Goal: Book appointment/travel/reservation

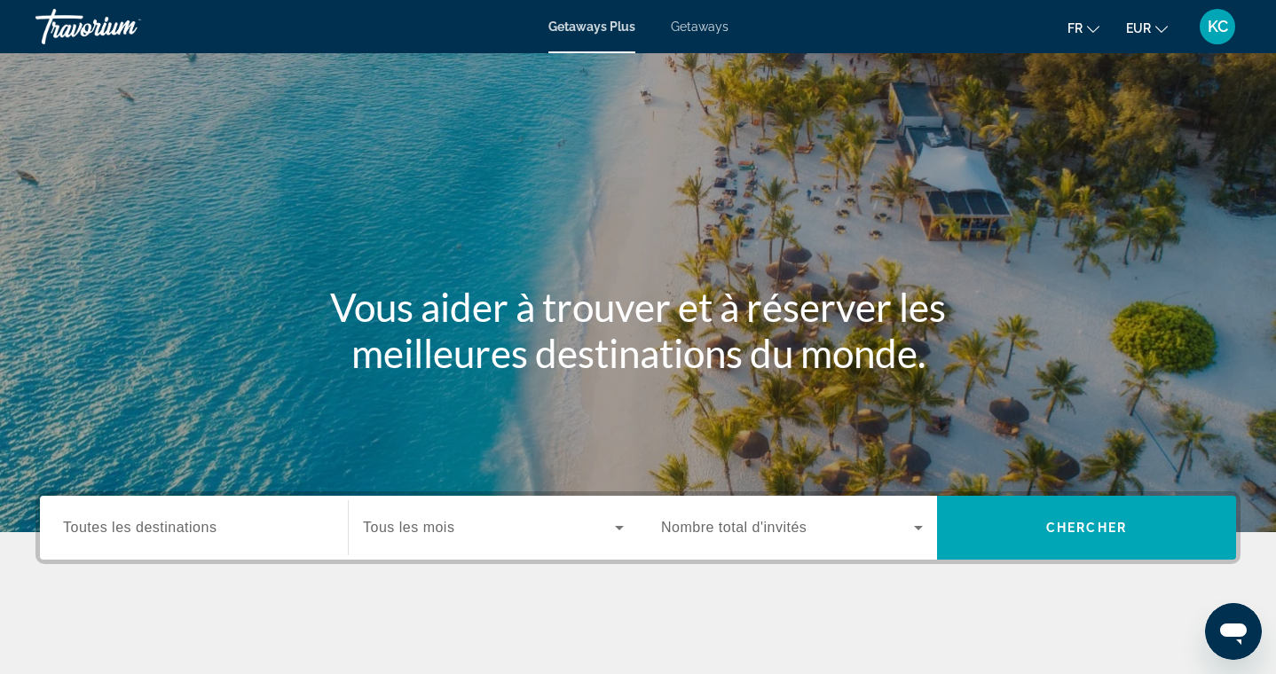
click at [690, 28] on span "Getaways" at bounding box center [700, 27] width 58 height 14
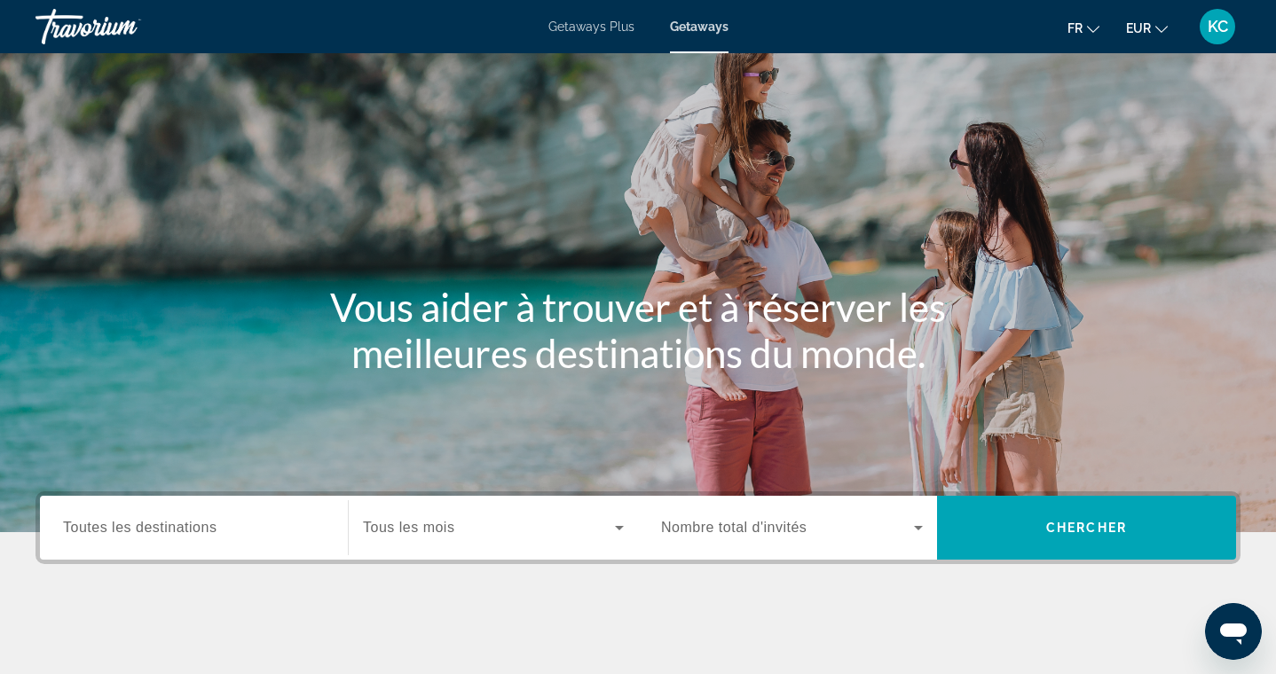
click at [248, 522] on input "Destination Toutes les destinations" at bounding box center [194, 528] width 262 height 21
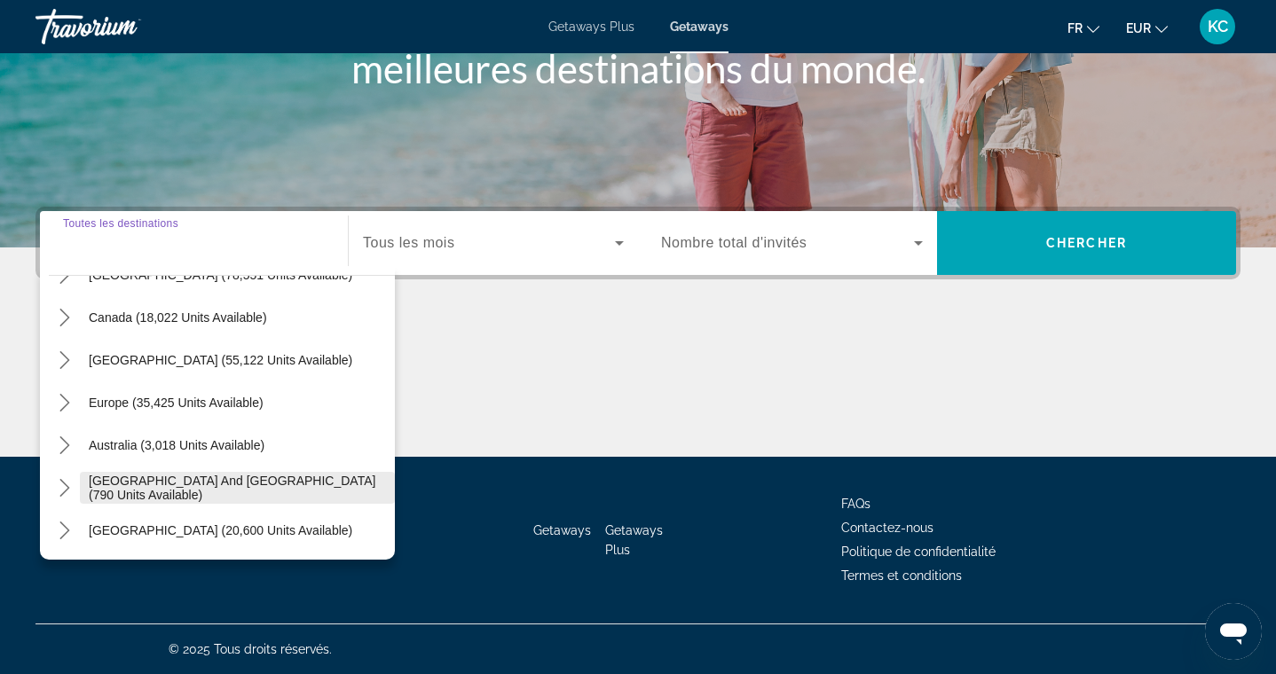
scroll to position [117, 0]
click at [65, 400] on icon "Toggle Europe (35,425 units available) submenu" at bounding box center [65, 402] width 18 height 18
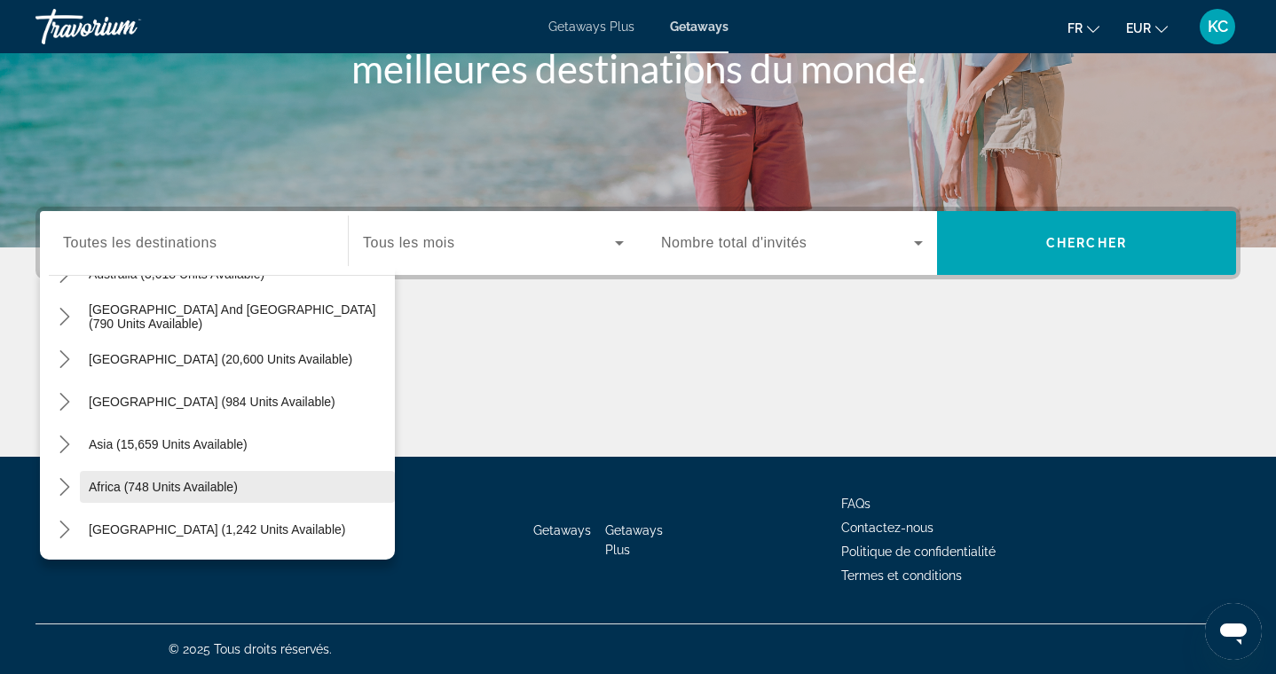
scroll to position [285, 0]
click at [63, 527] on icon "Toggle Middle East (1,242 units available) submenu" at bounding box center [65, 530] width 18 height 18
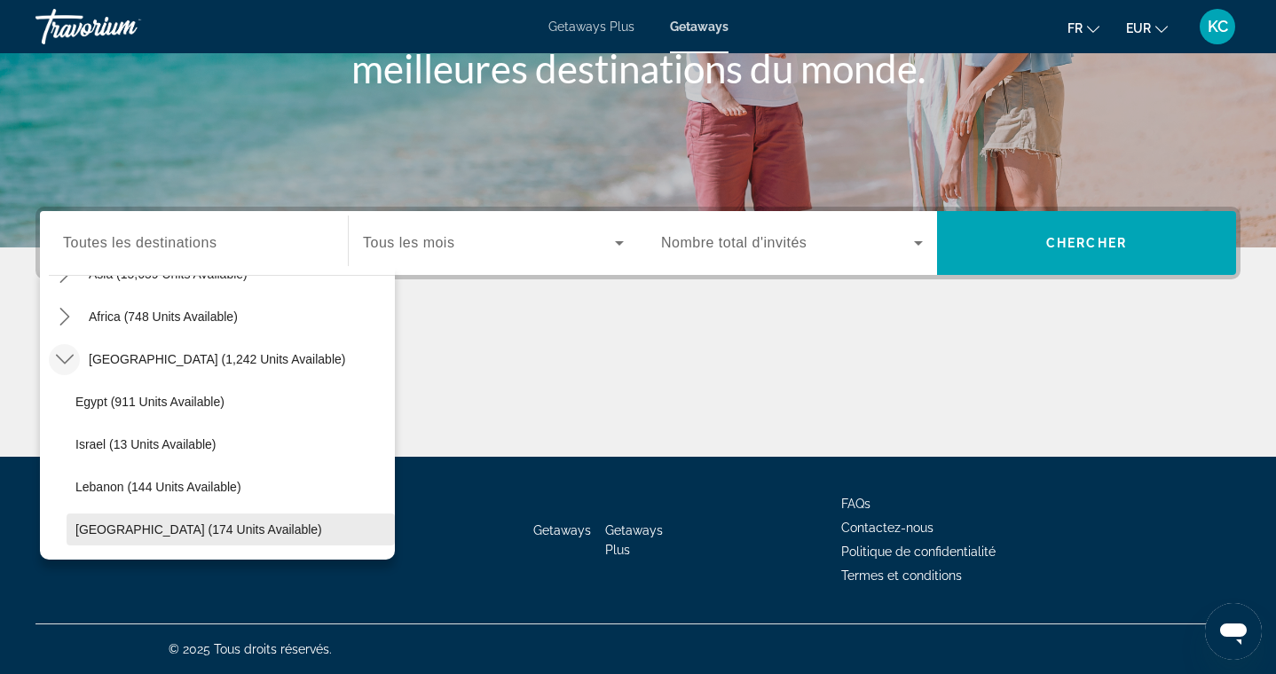
scroll to position [1480, 0]
click at [171, 524] on span "United Arab Emirates (174 units available)" at bounding box center [198, 530] width 247 height 14
type input "**********"
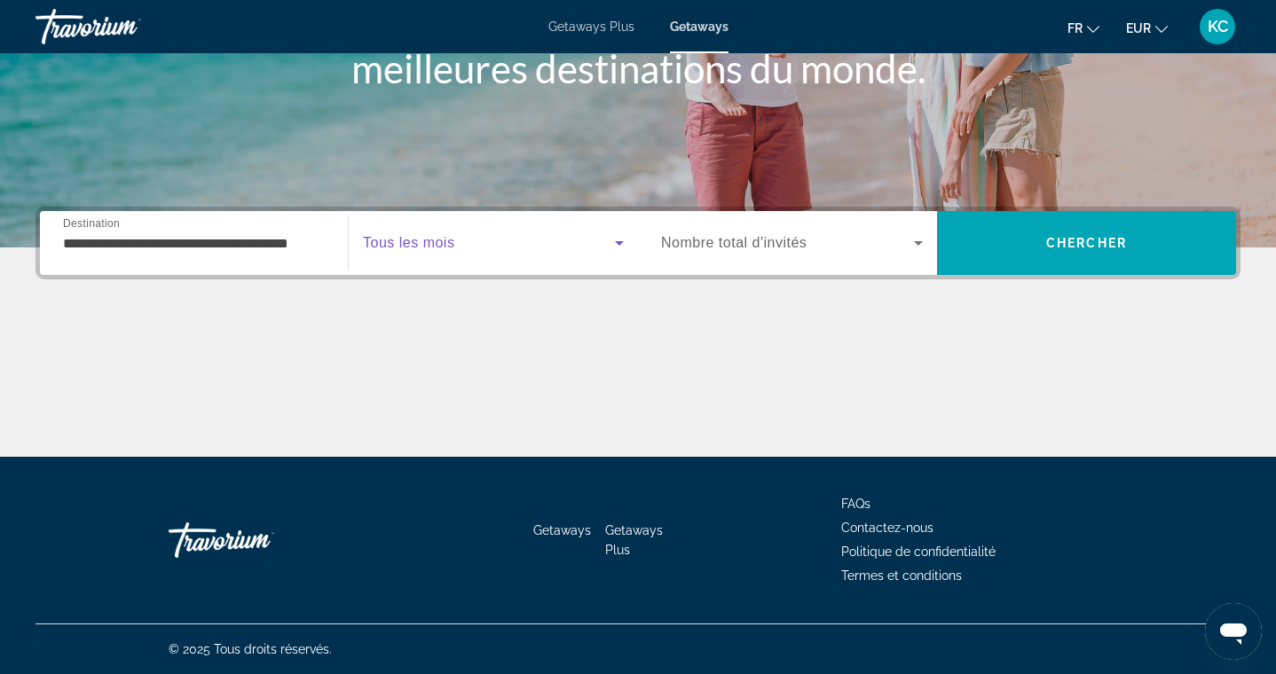
click at [465, 238] on span "Search widget" at bounding box center [489, 243] width 252 height 21
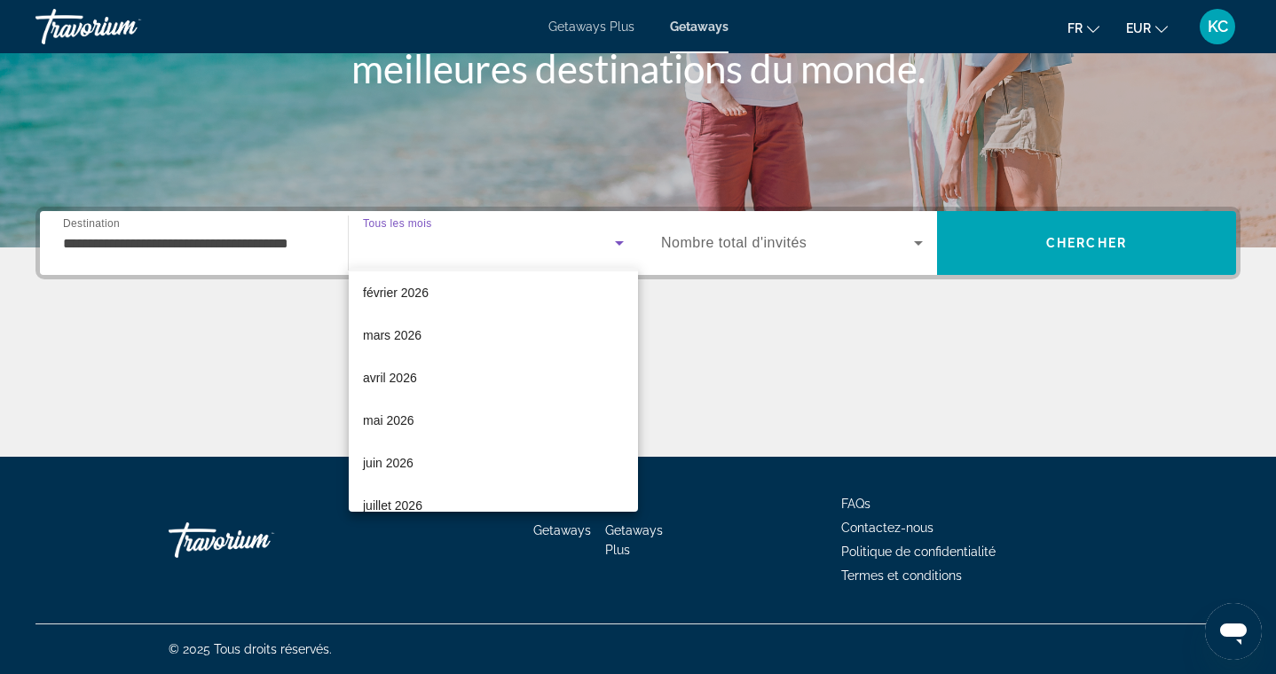
scroll to position [225, 0]
click at [987, 236] on div at bounding box center [638, 337] width 1276 height 674
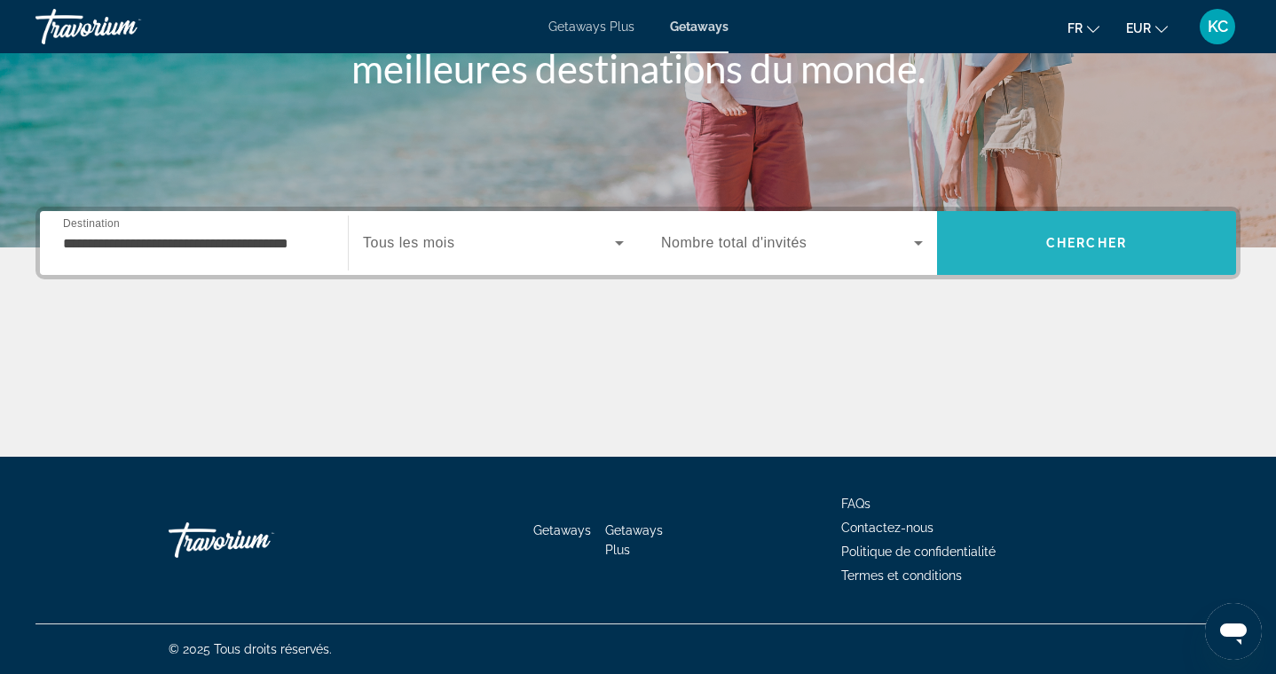
click at [987, 236] on span "Search" at bounding box center [1086, 243] width 299 height 43
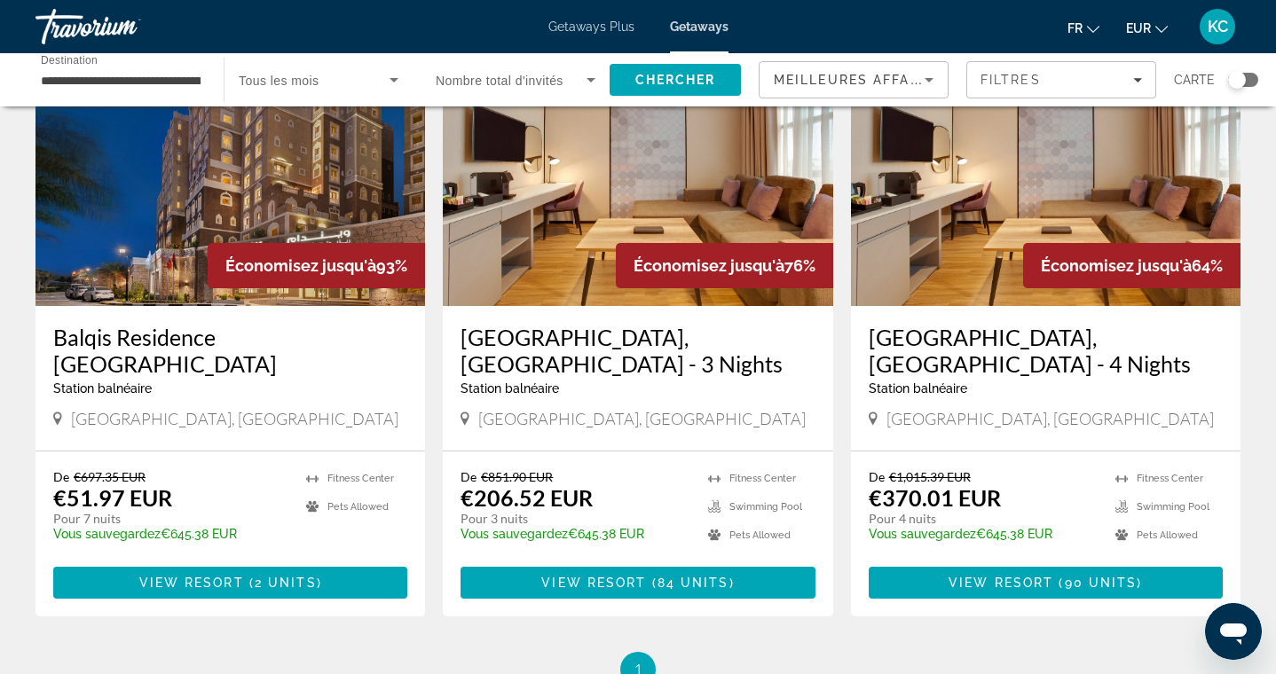
scroll to position [169, 0]
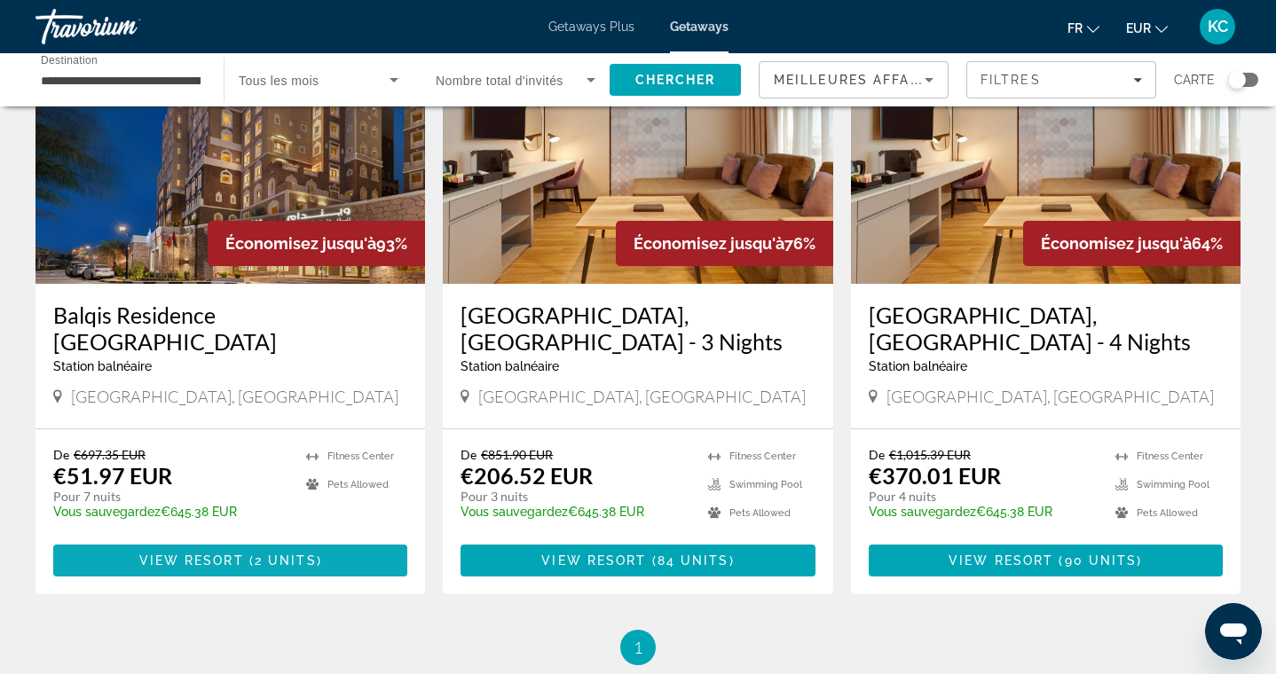
click at [325, 540] on span "Main content" at bounding box center [230, 561] width 354 height 43
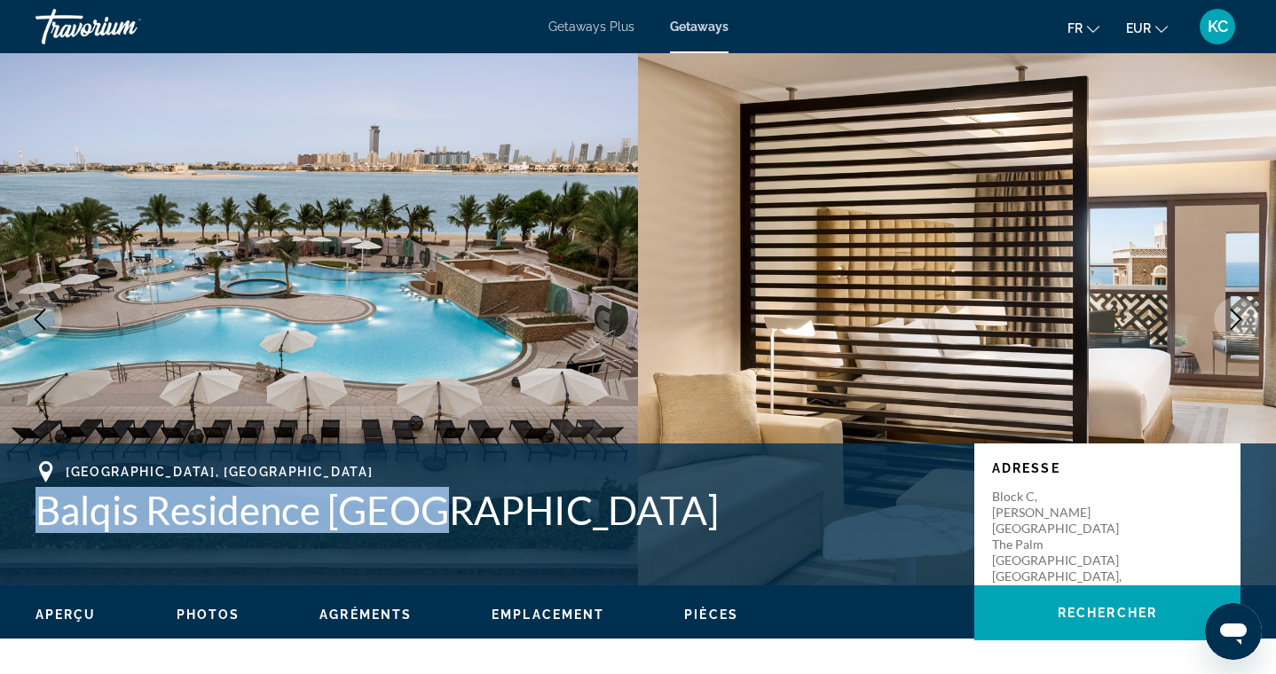
drag, startPoint x: 36, startPoint y: 503, endPoint x: 446, endPoint y: 517, distance: 410.2
click at [446, 517] on h1 "Balqis Residence Dubai" at bounding box center [495, 510] width 921 height 46
copy h1 "Balqis Residence Dubai"
click at [520, 495] on h1 "Balqis Residence Dubai" at bounding box center [495, 510] width 921 height 46
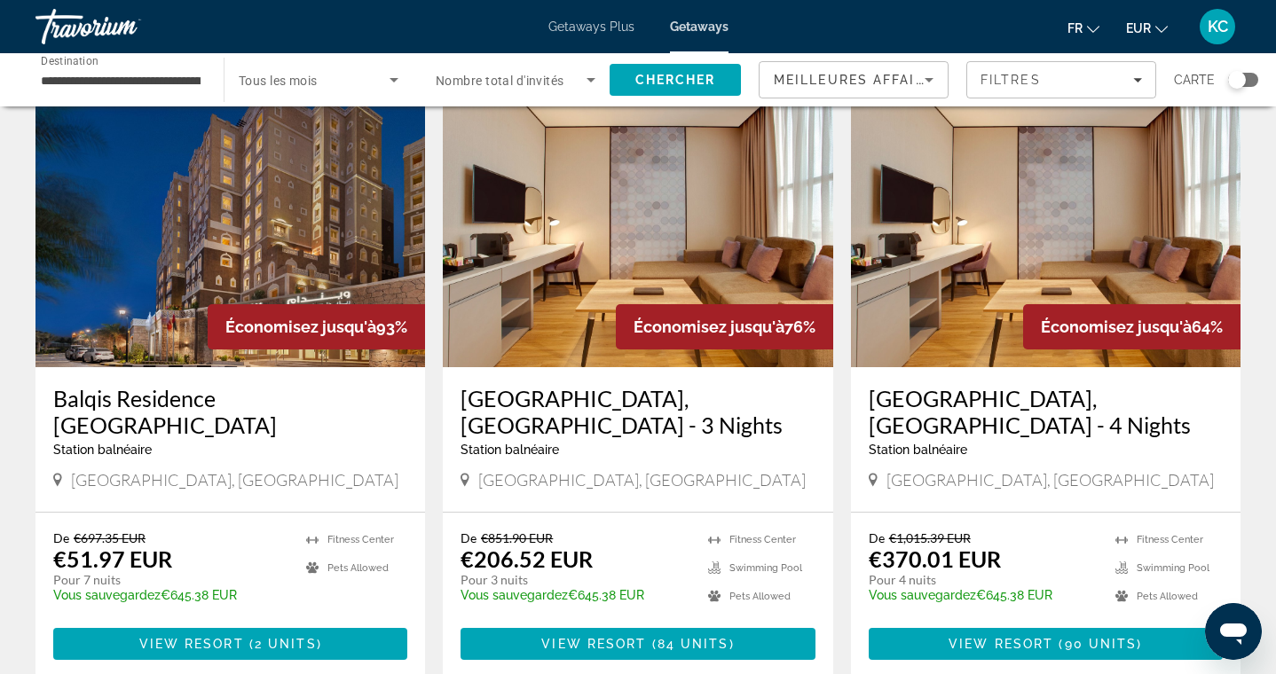
scroll to position [88, 0]
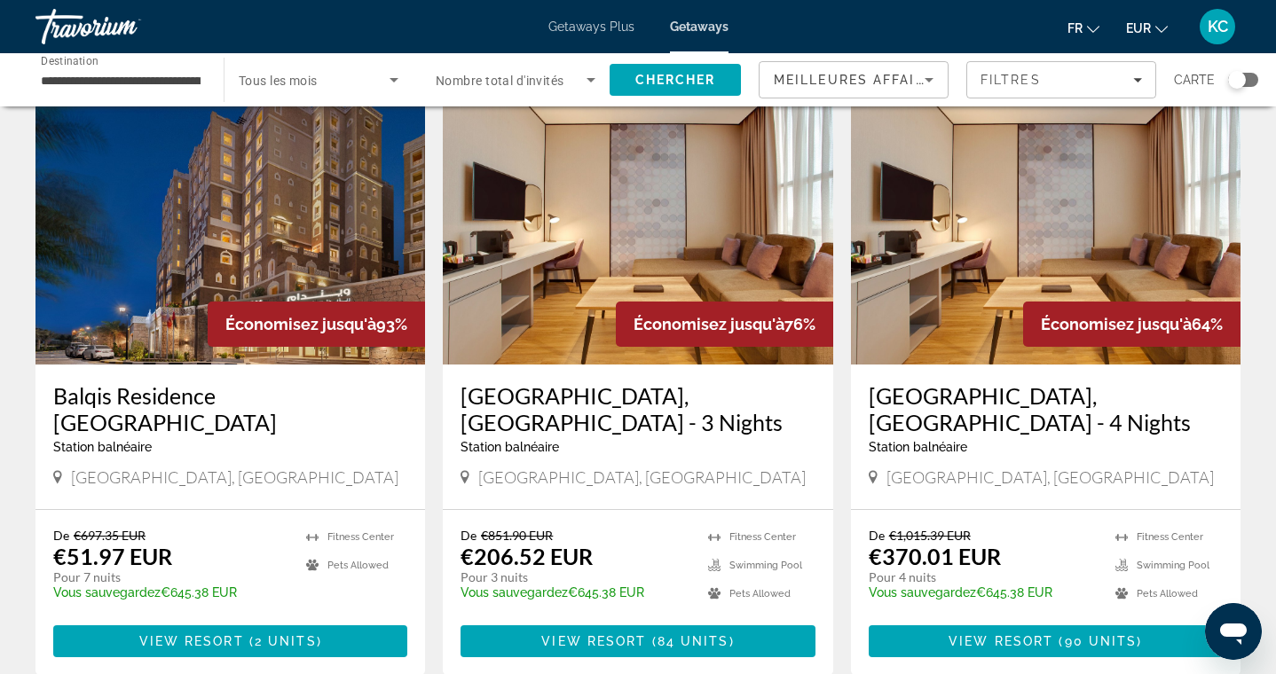
click at [190, 77] on input "**********" at bounding box center [121, 80] width 160 height 21
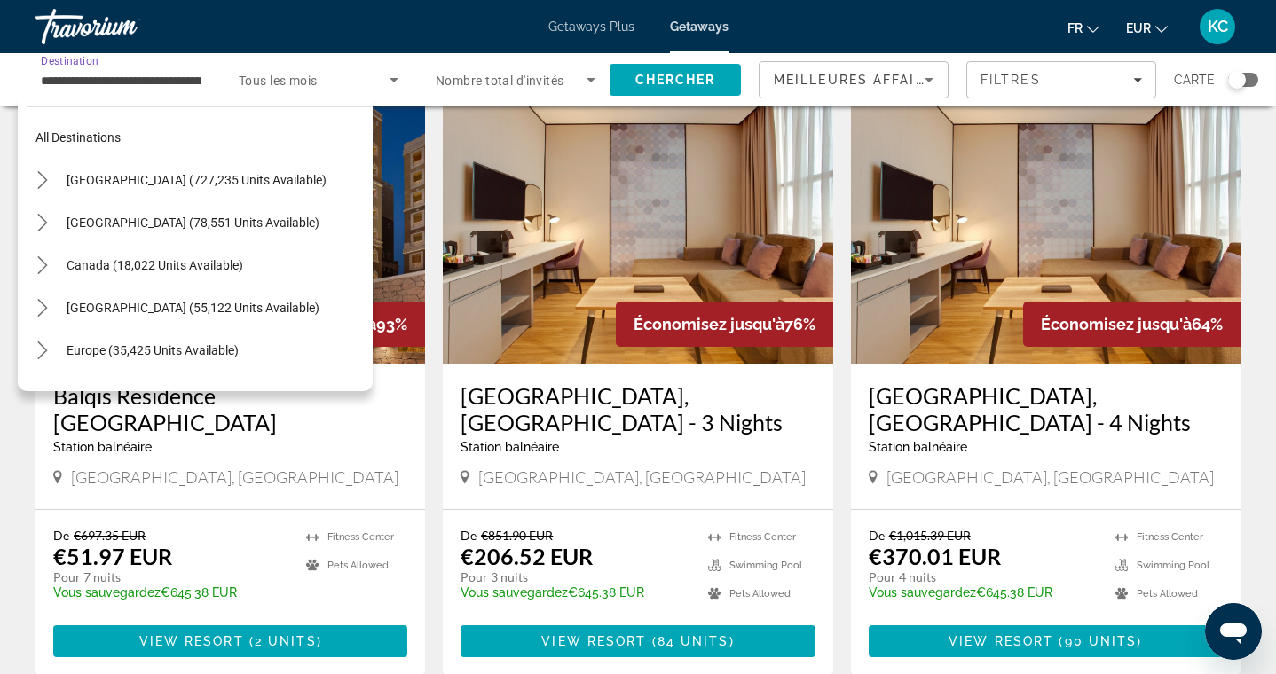
scroll to position [458, 0]
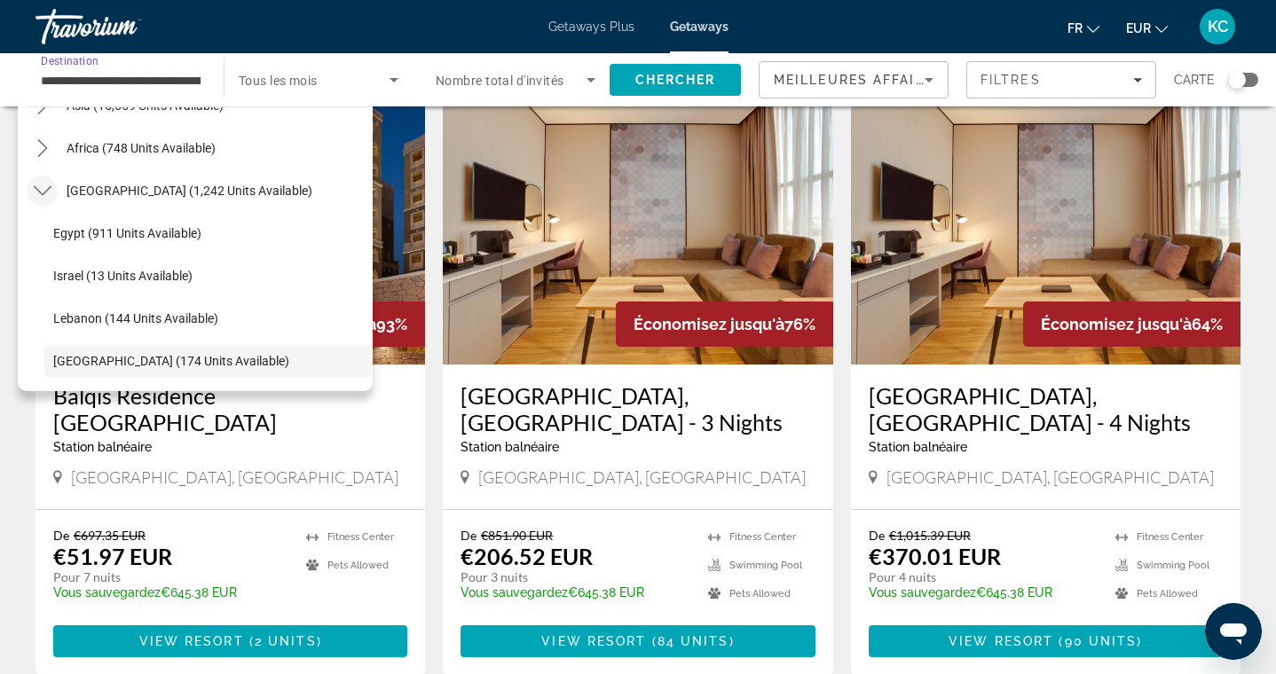
click at [44, 191] on icon "Toggle Middle East (1,242 units available) submenu" at bounding box center [43, 191] width 18 height 18
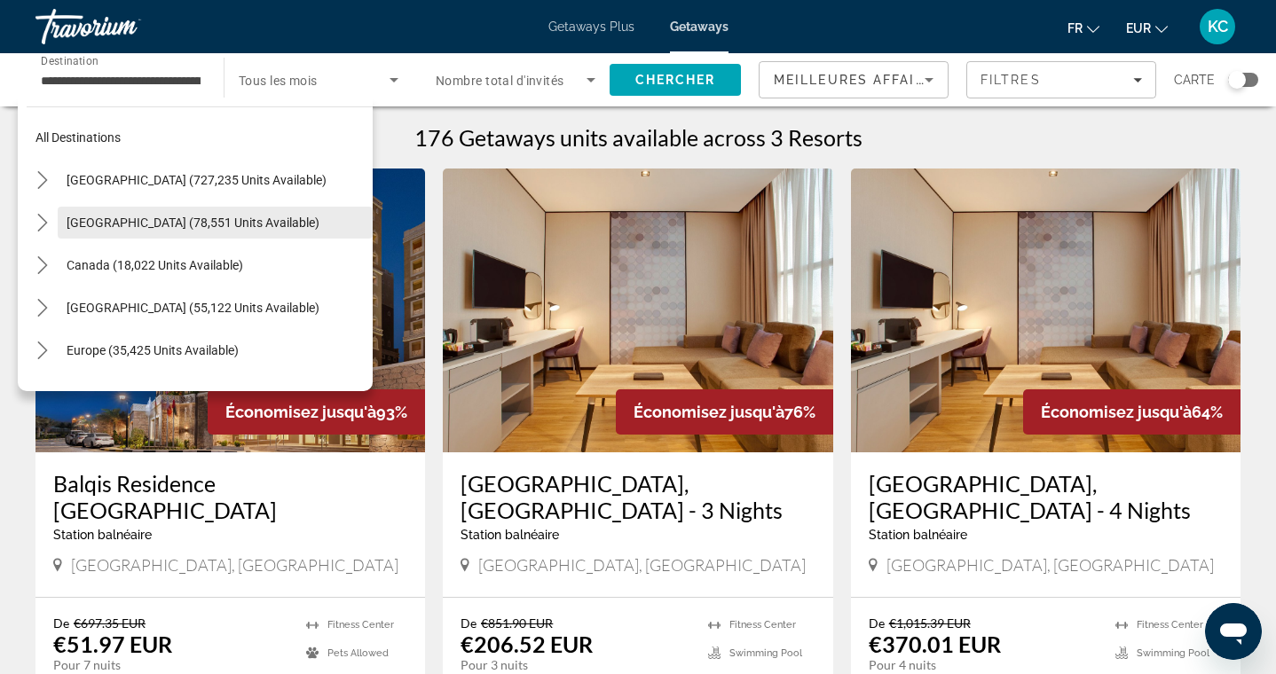
scroll to position [0, 0]
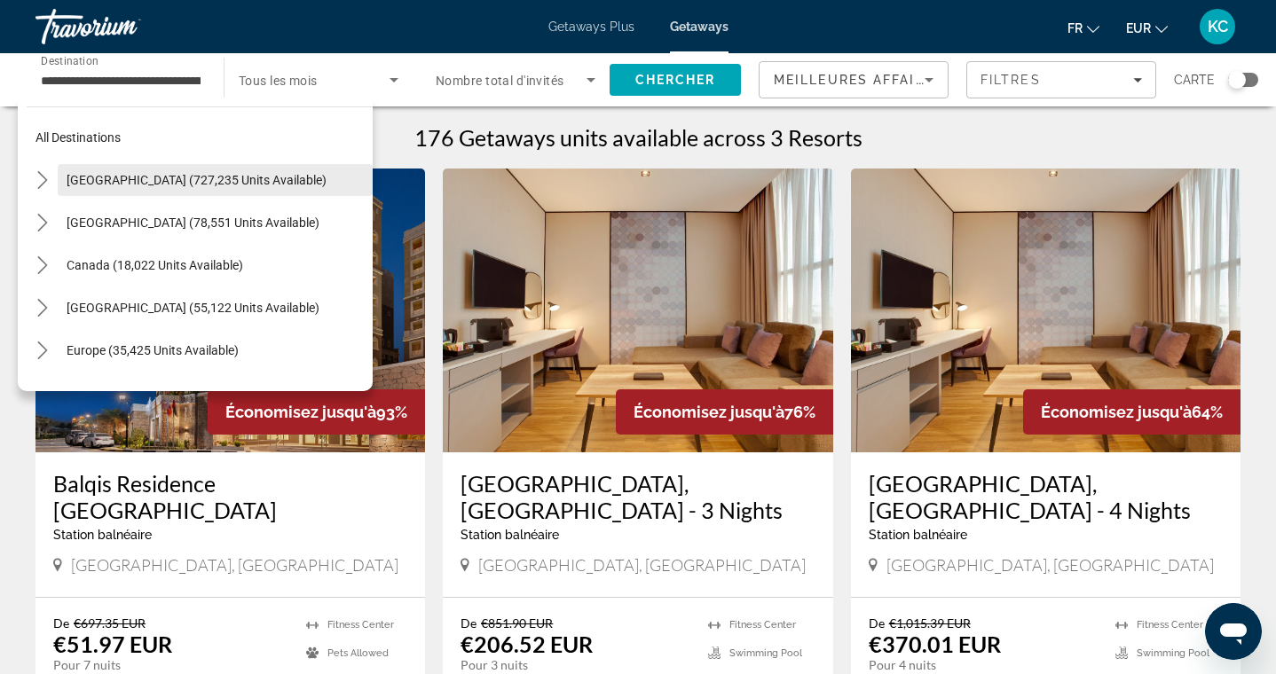
click at [122, 177] on span "[GEOGRAPHIC_DATA] (727,235 units available)" at bounding box center [197, 180] width 260 height 14
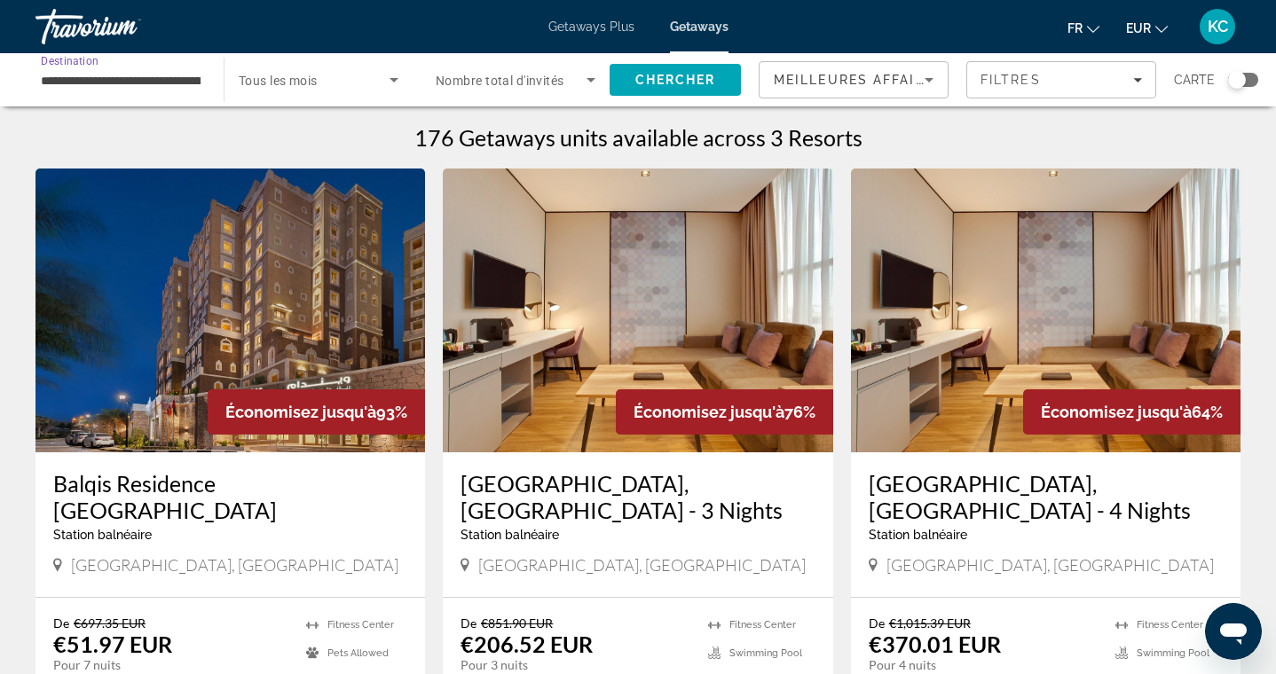
click at [150, 75] on input "**********" at bounding box center [121, 80] width 160 height 21
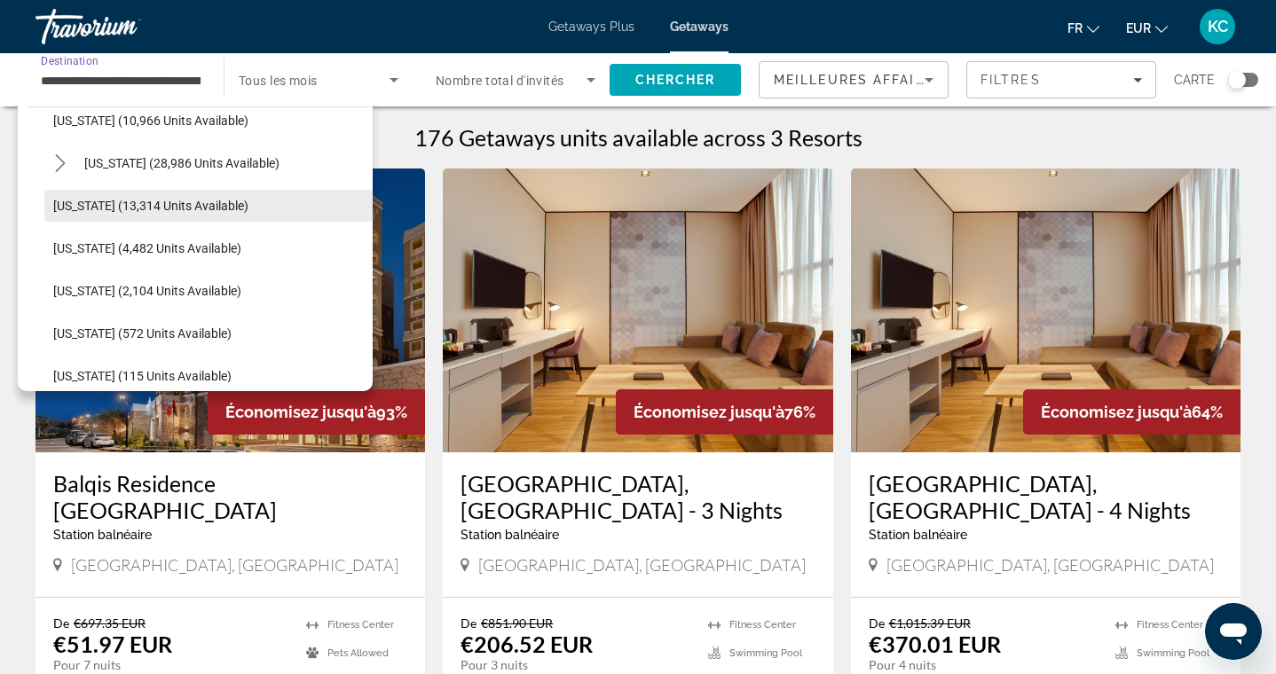
scroll to position [398, 0]
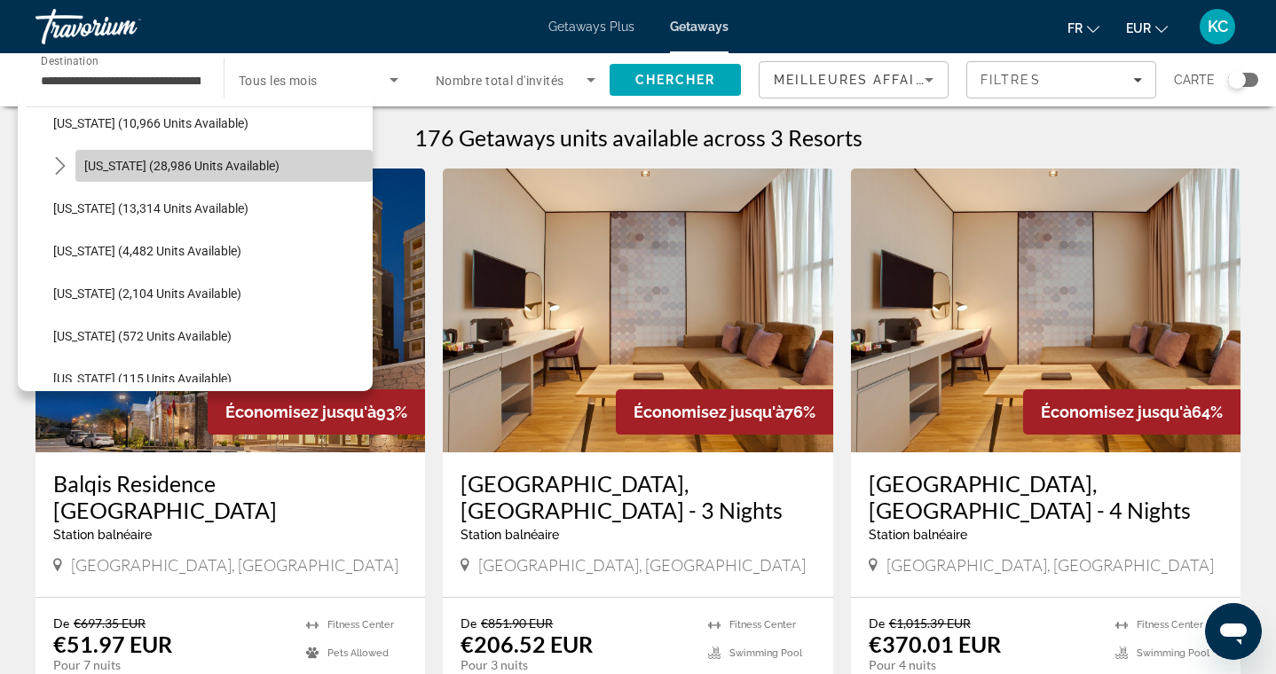
click at [141, 154] on span "Select destination: Hawaii (28,986 units available)" at bounding box center [223, 166] width 297 height 43
type input "**********"
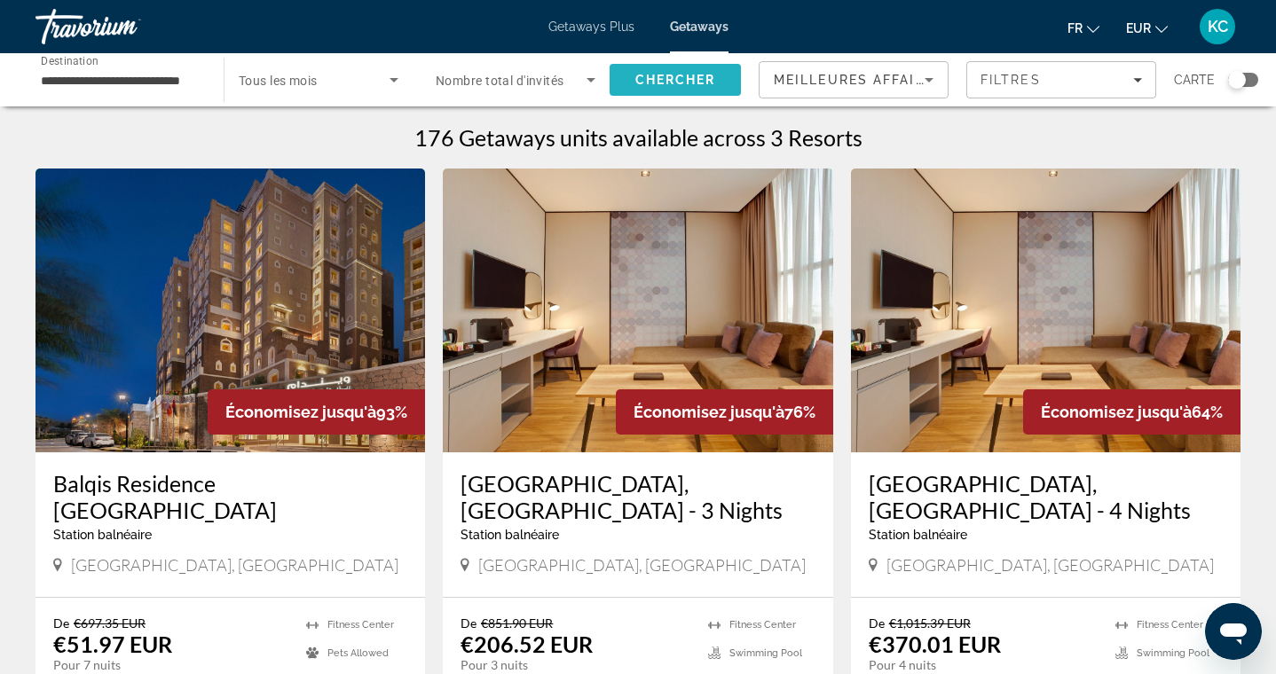
click at [648, 78] on span "Chercher" at bounding box center [675, 80] width 81 height 14
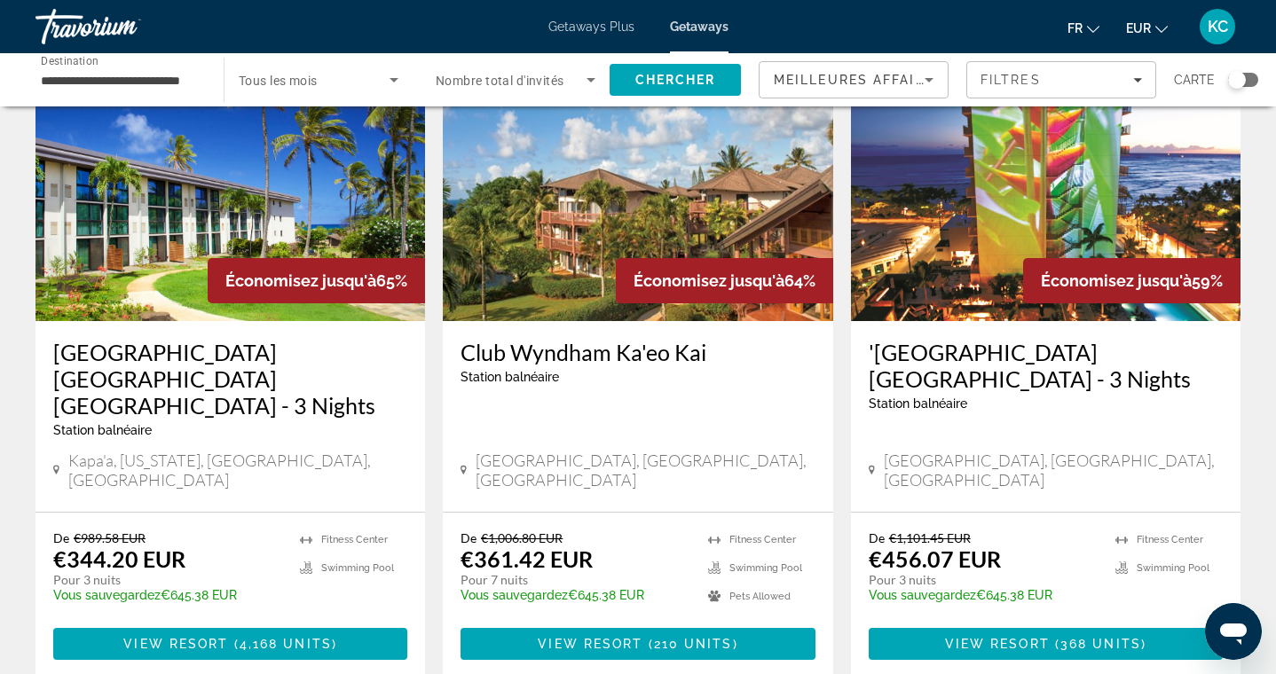
scroll to position [2142, 0]
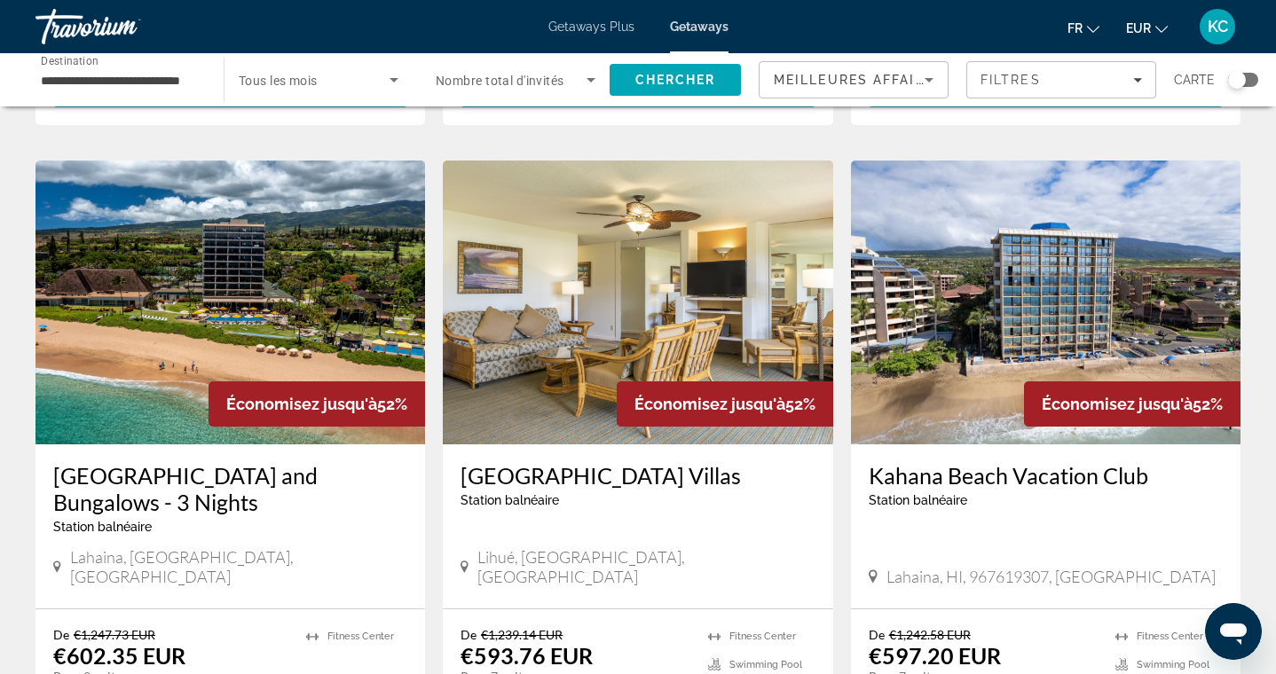
scroll to position [1995, 0]
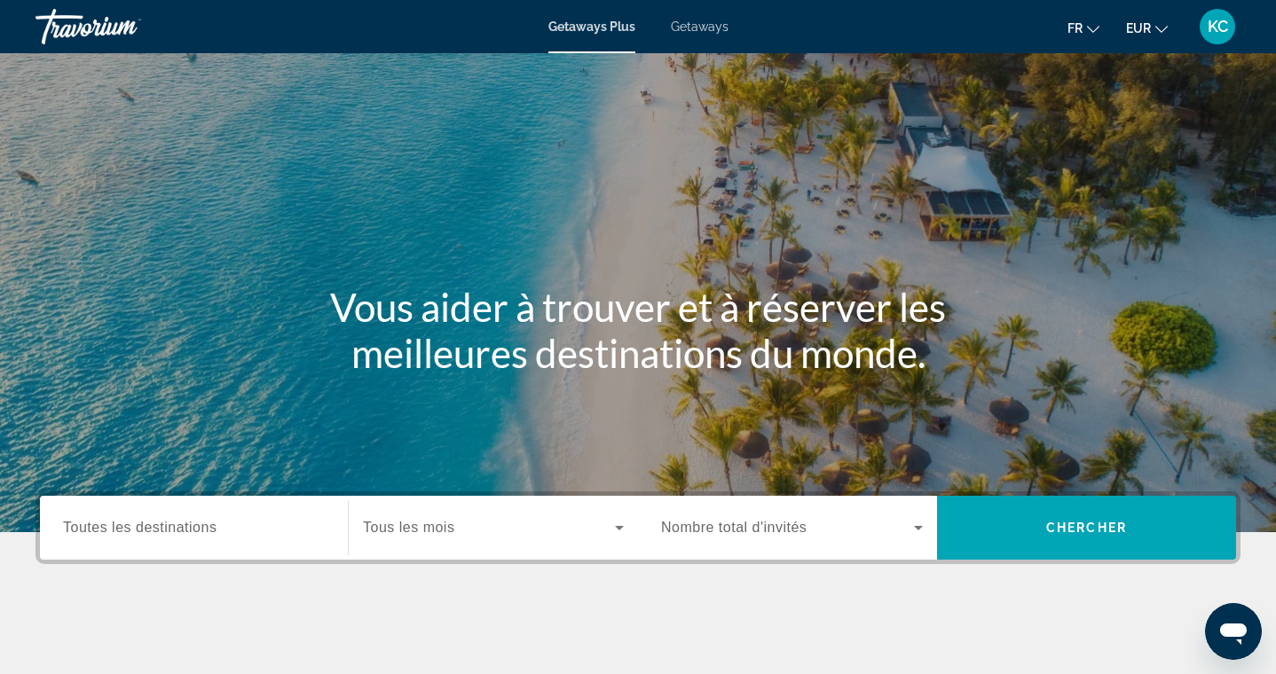
click at [698, 31] on span "Getaways" at bounding box center [700, 27] width 58 height 14
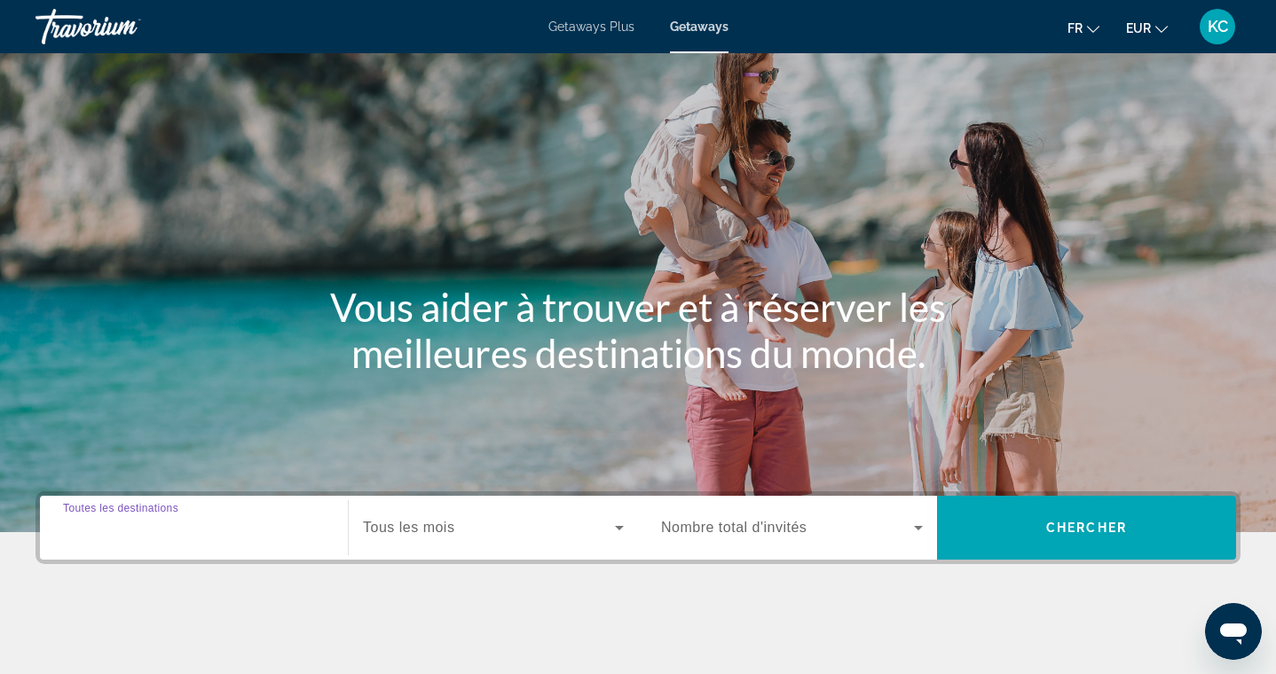
click at [261, 532] on input "Destination Toutes les destinations" at bounding box center [194, 528] width 262 height 21
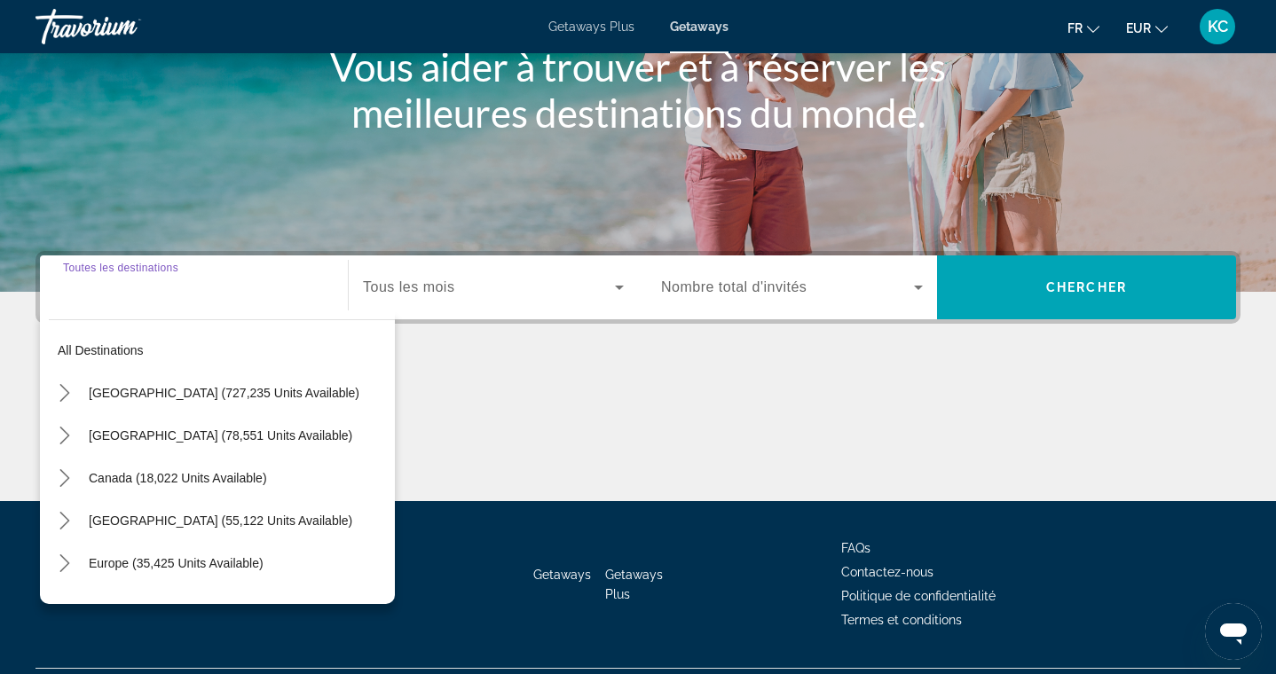
scroll to position [285, 0]
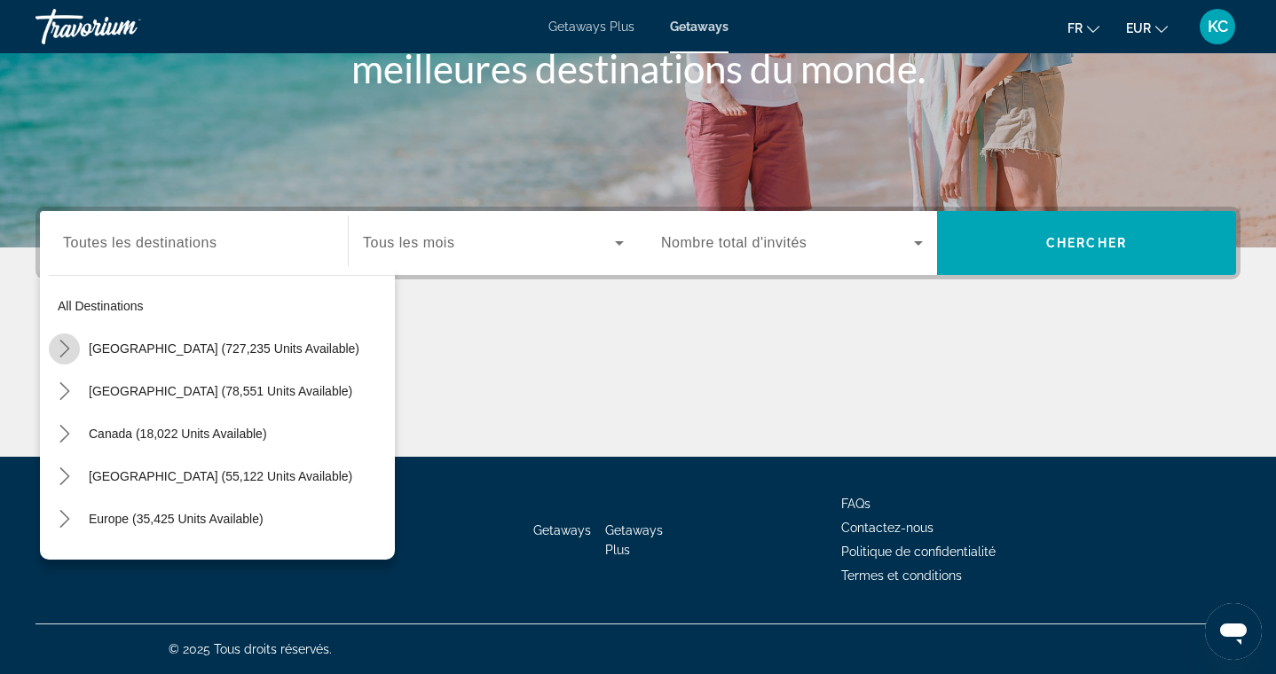
click at [64, 345] on icon "Toggle United States (727,235 units available) submenu" at bounding box center [64, 349] width 10 height 18
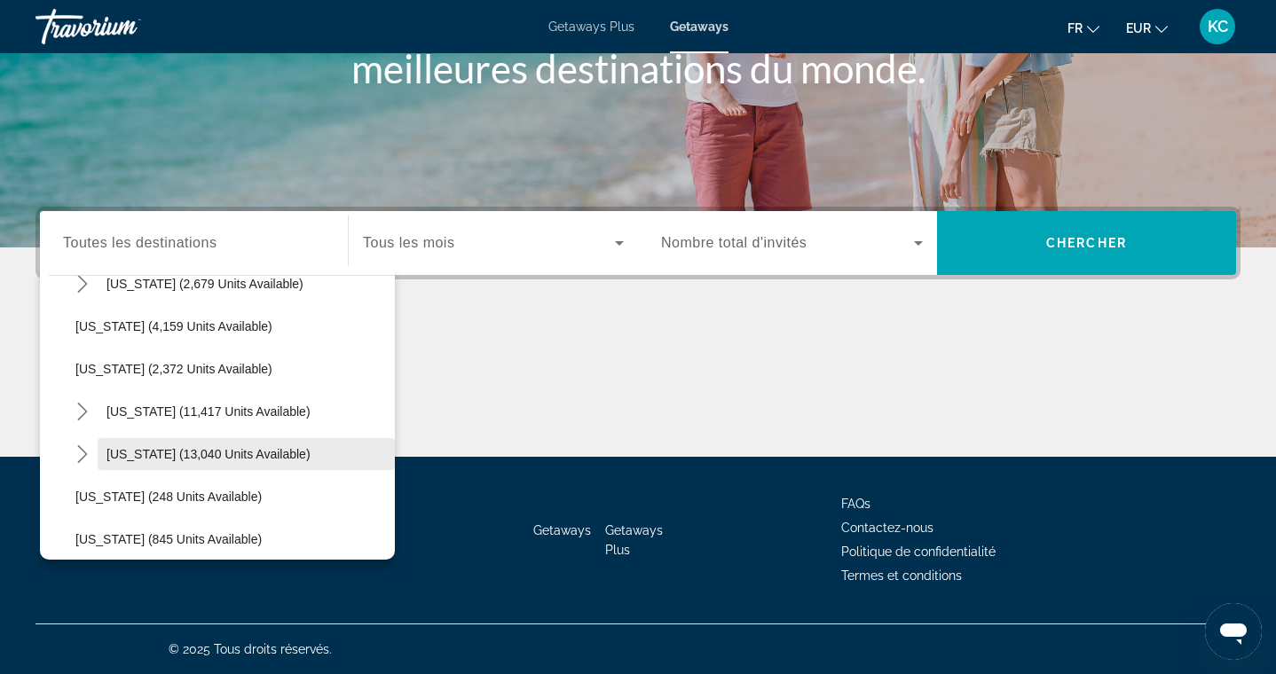
scroll to position [1144, 0]
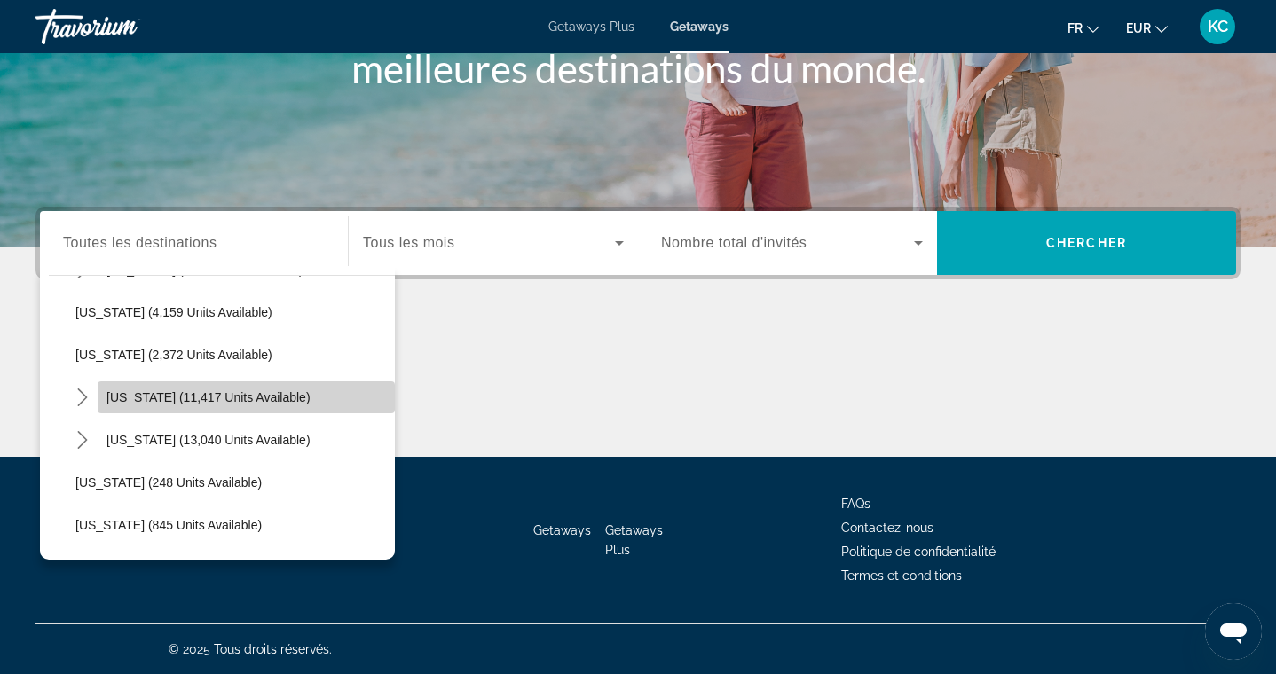
click at [154, 400] on span "[US_STATE] (11,417 units available)" at bounding box center [208, 397] width 204 height 14
type input "**********"
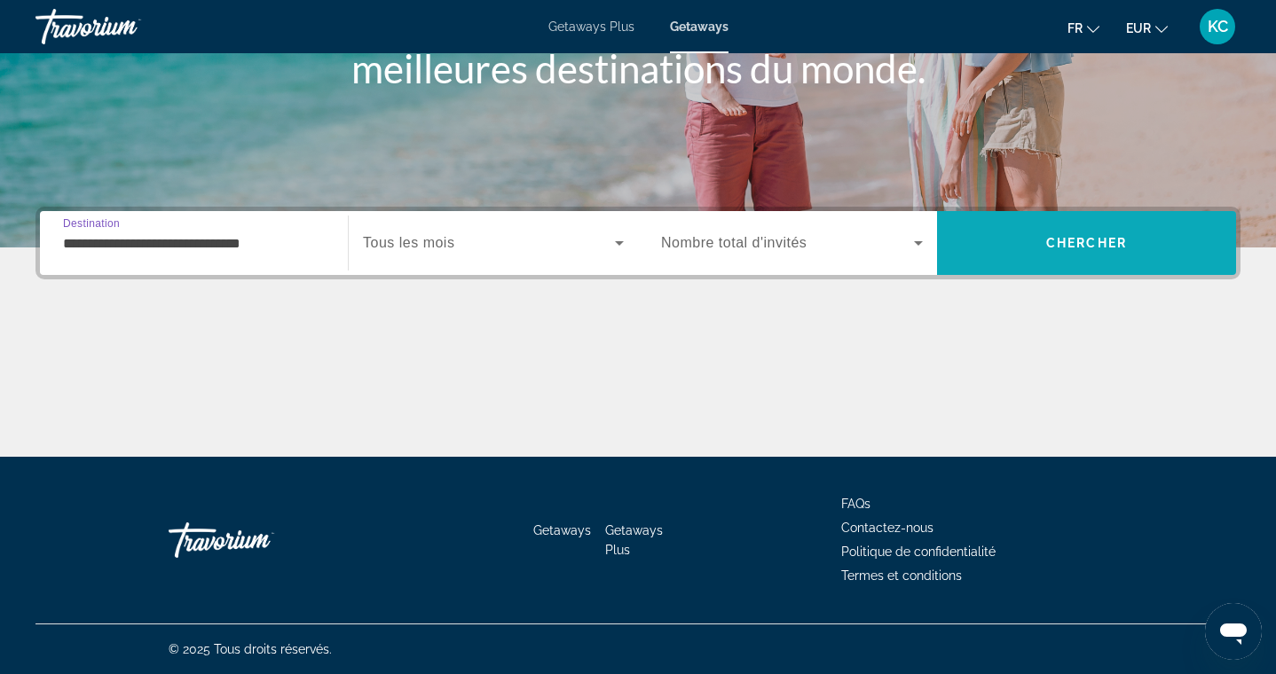
click at [1024, 222] on span "Search" at bounding box center [1086, 243] width 299 height 43
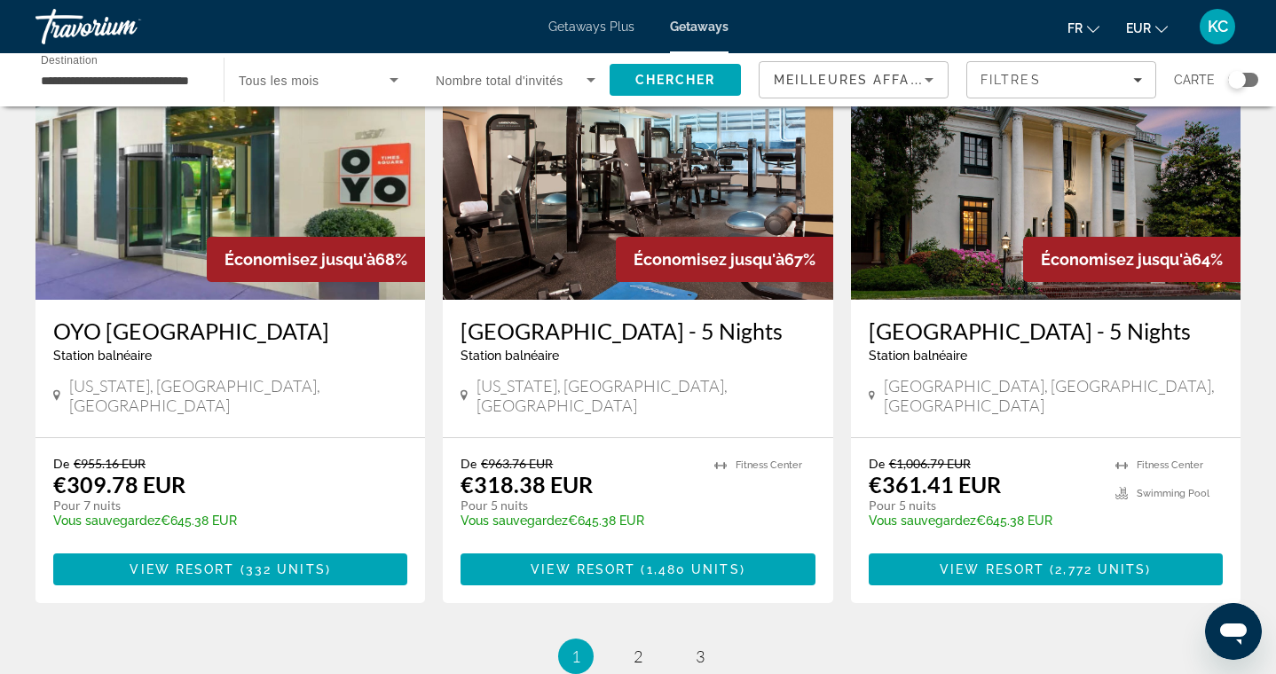
scroll to position [2048, 0]
click at [640, 647] on span "2" at bounding box center [638, 657] width 9 height 20
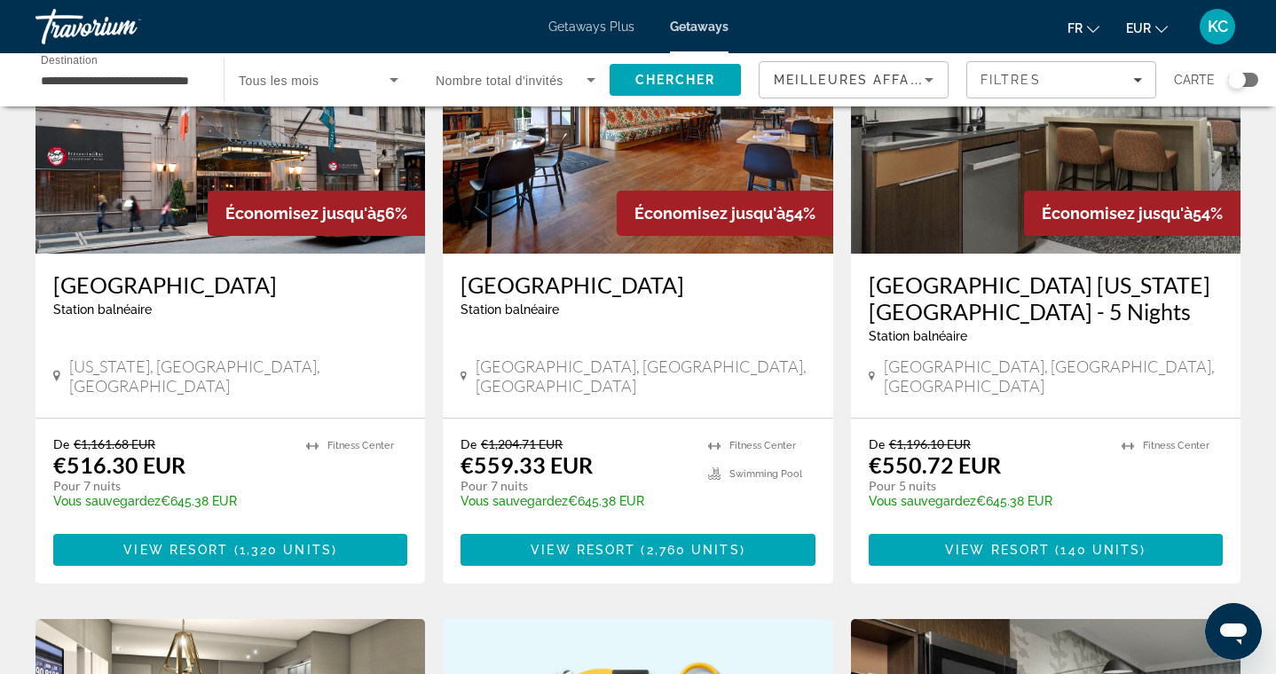
scroll to position [201, 0]
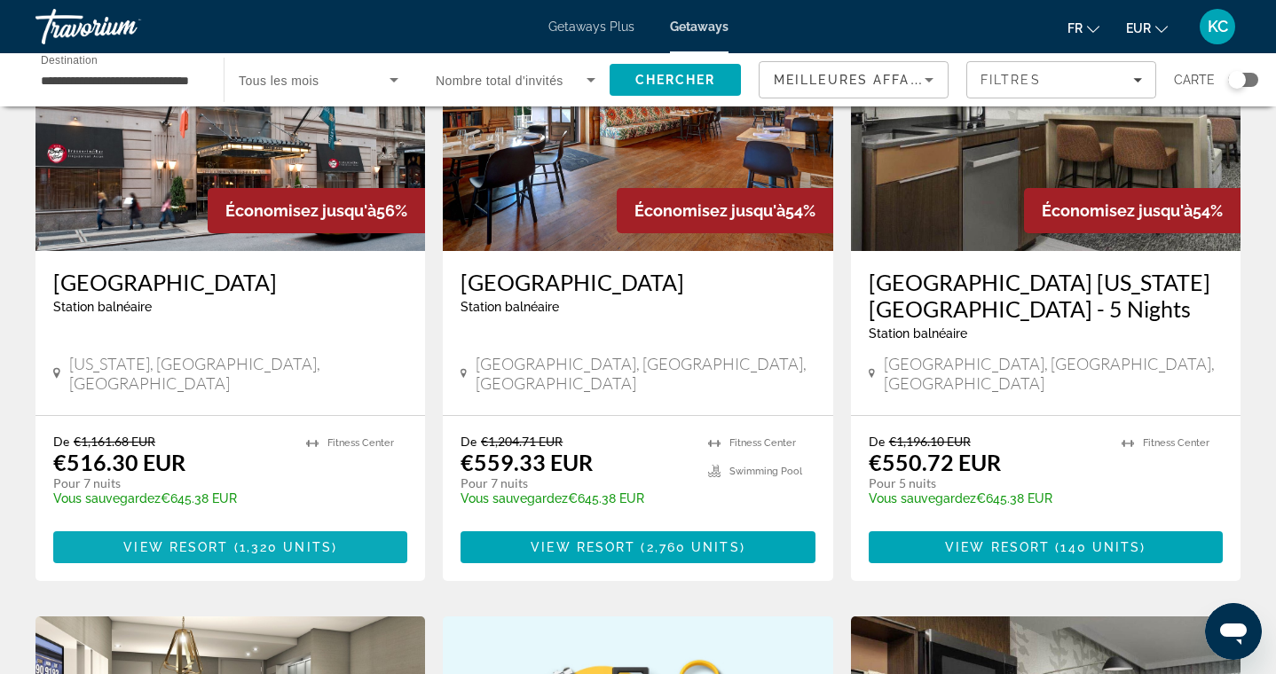
click at [291, 540] on span "1,320 units" at bounding box center [286, 547] width 92 height 14
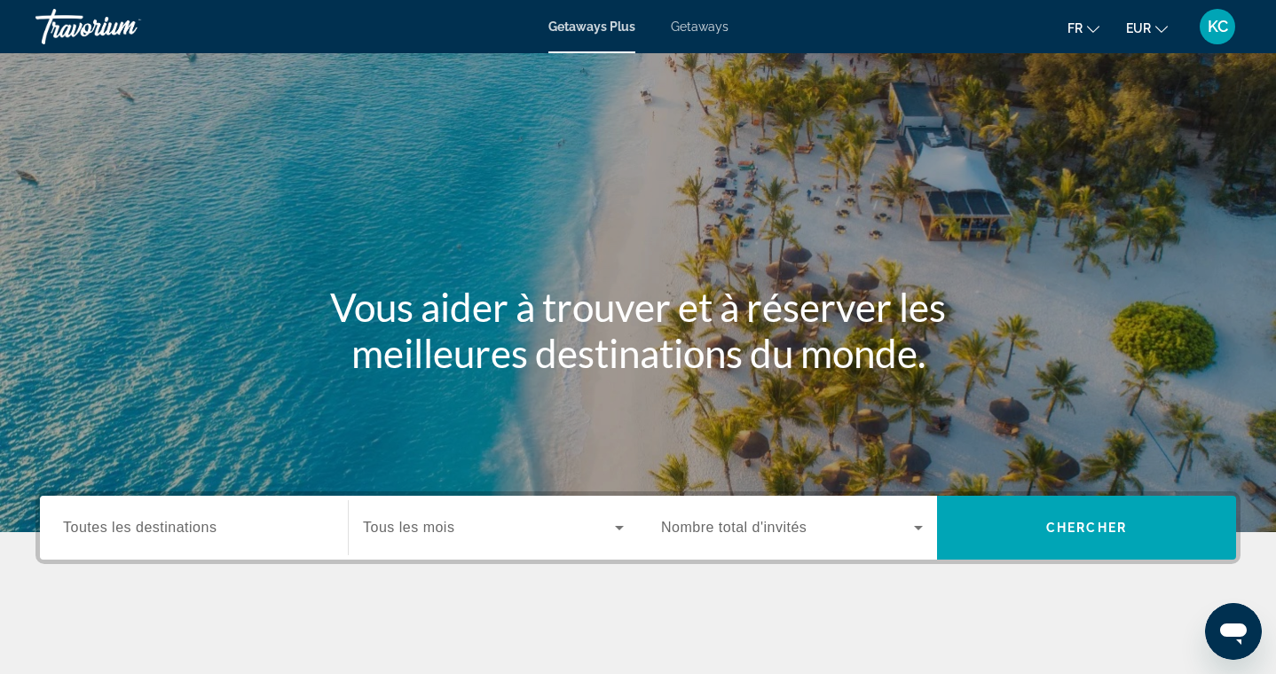
click at [600, 28] on span "Getaways Plus" at bounding box center [591, 27] width 87 height 14
click at [209, 529] on span "Toutes les destinations" at bounding box center [140, 527] width 154 height 15
click at [209, 529] on input "Destination Toutes les destinations" at bounding box center [194, 528] width 262 height 21
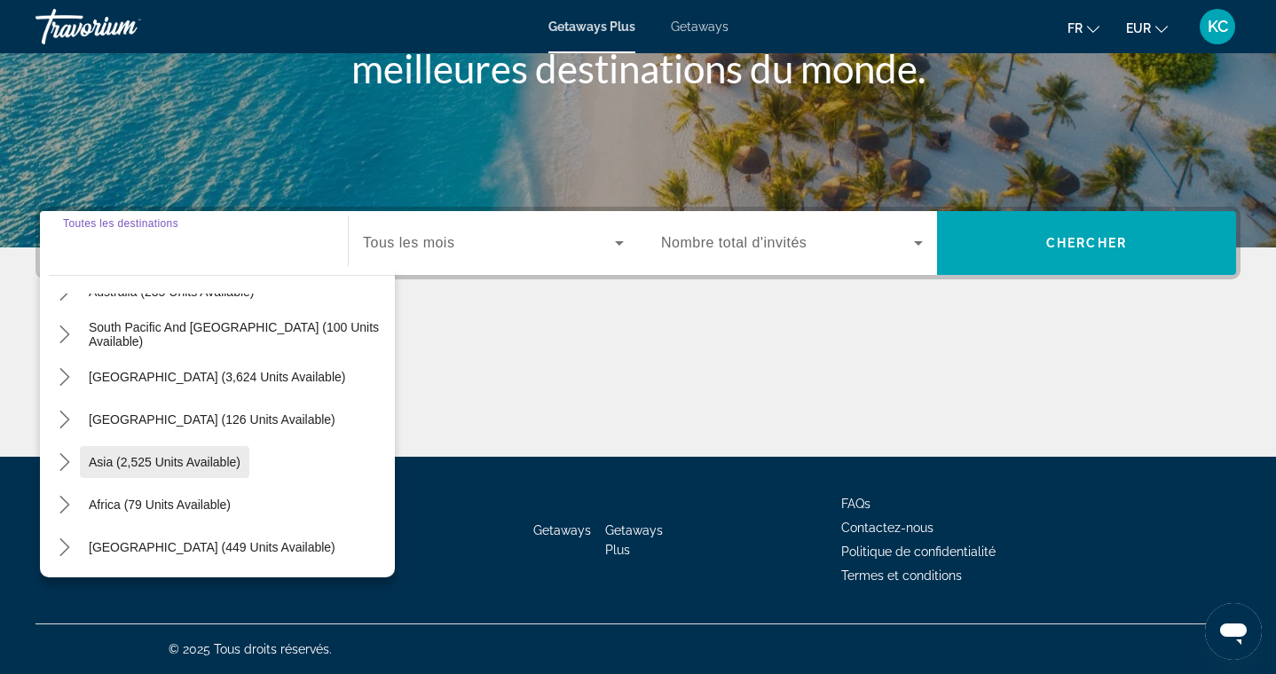
scroll to position [285, 0]
click at [71, 547] on icon "Toggle Middle East (449 units available) submenu" at bounding box center [65, 548] width 18 height 18
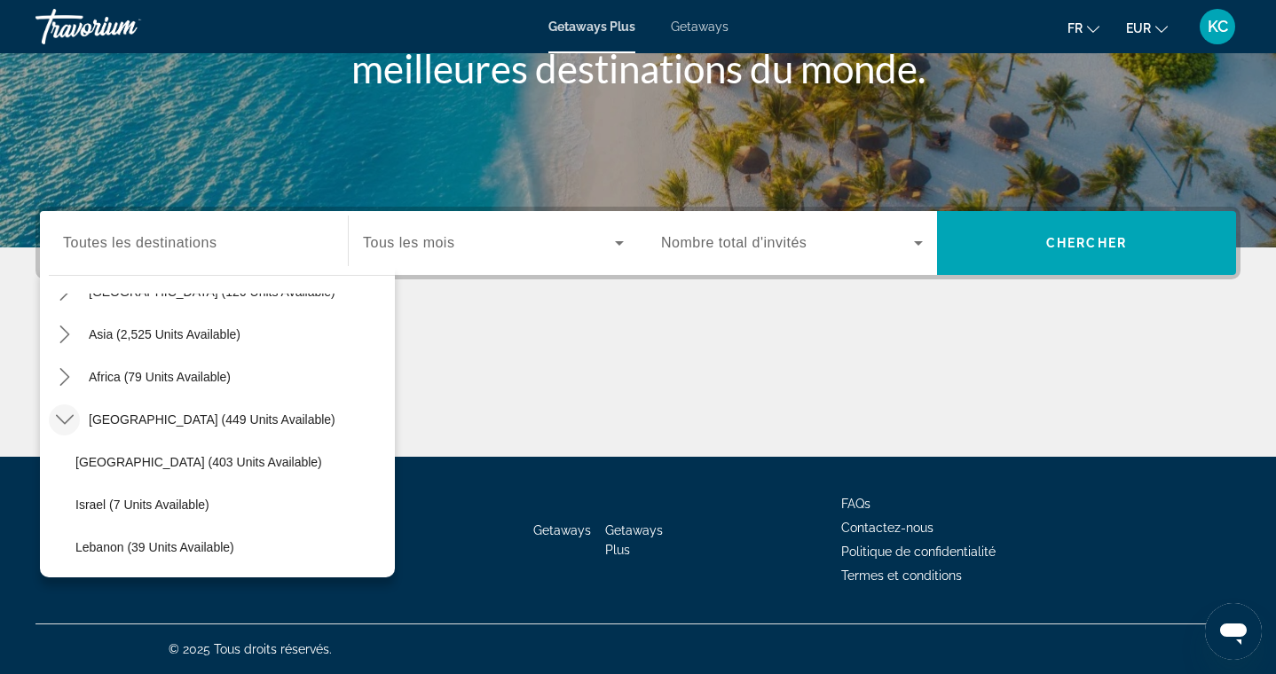
click at [67, 421] on icon "Toggle Middle East (449 units available) submenu" at bounding box center [65, 420] width 18 height 18
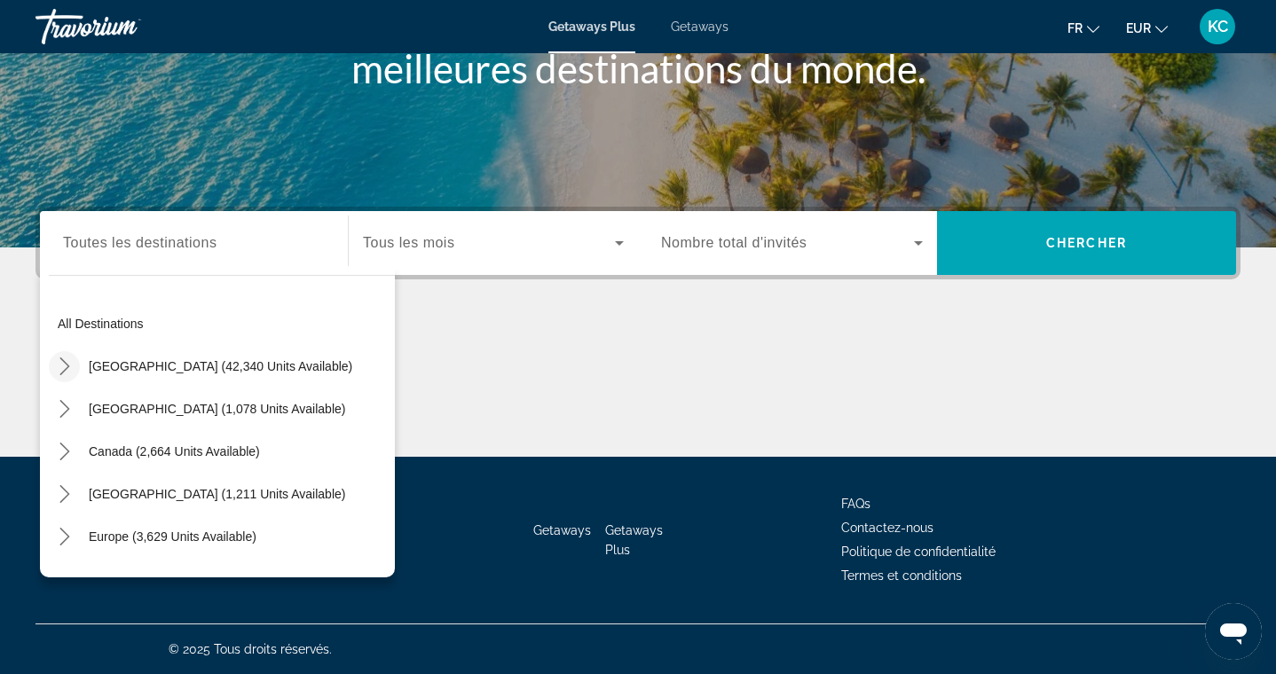
scroll to position [0, 0]
click at [66, 364] on icon "Toggle United States (42,340 units available) submenu" at bounding box center [64, 367] width 10 height 18
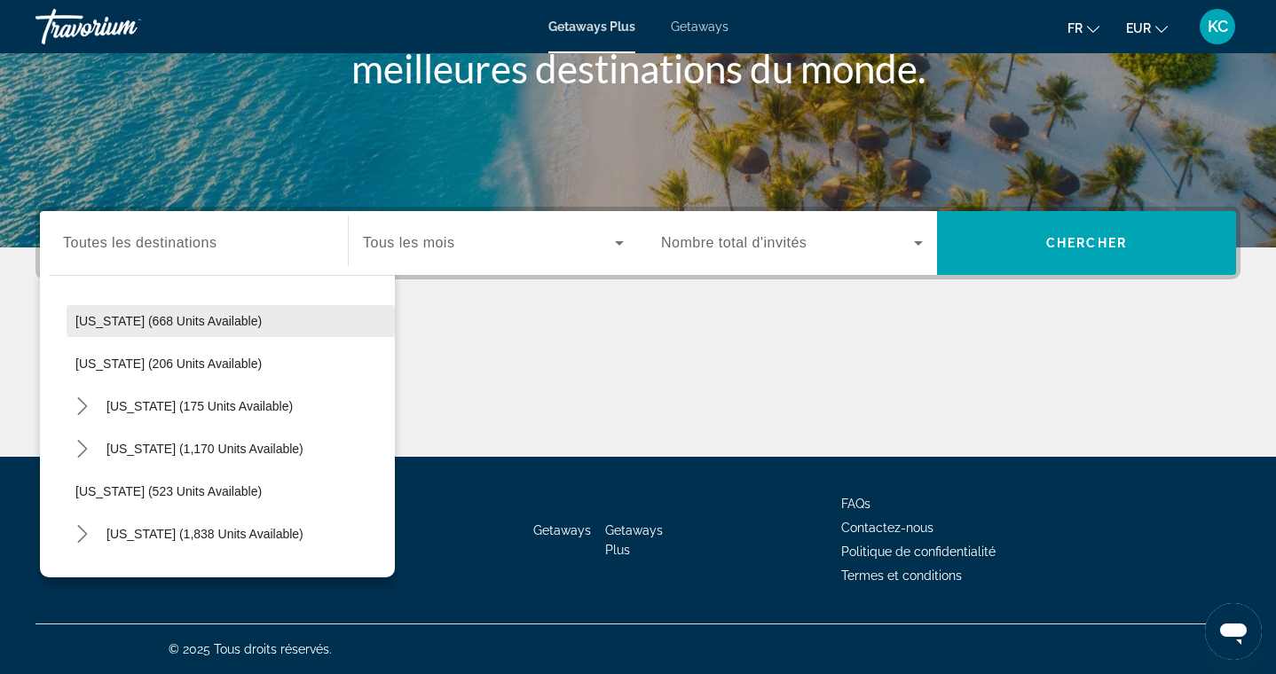
scroll to position [1124, 0]
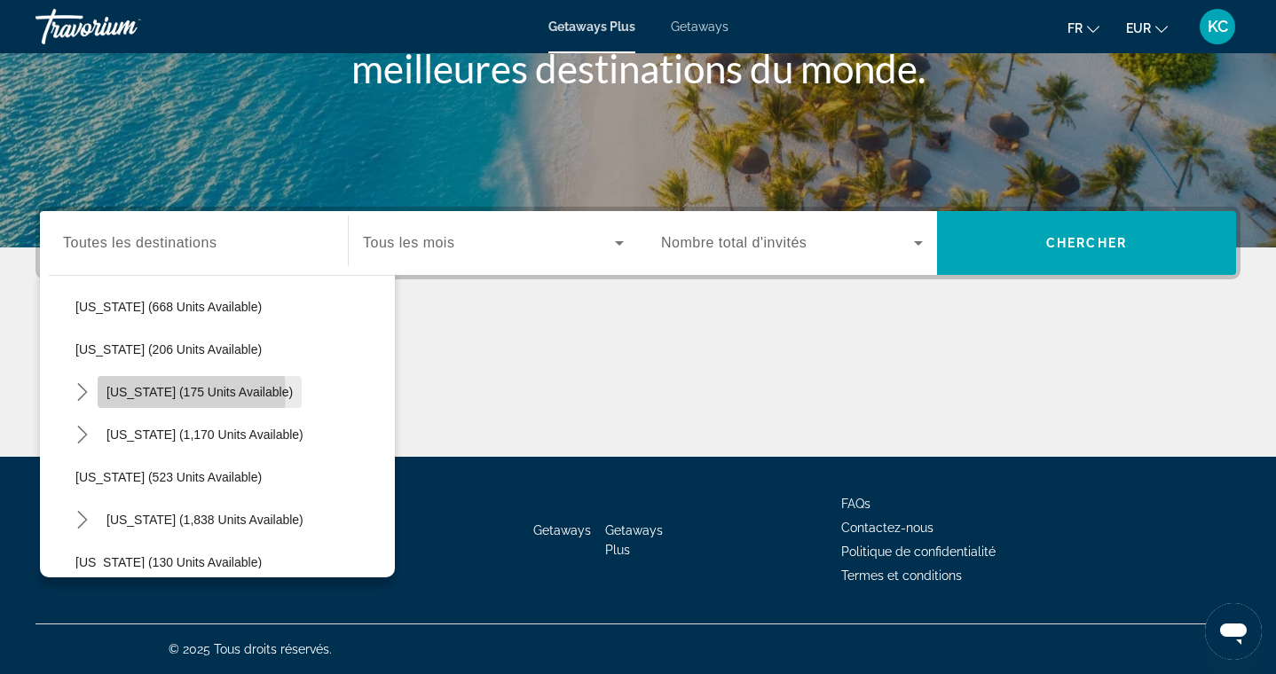
click at [151, 394] on span "New York (175 units available)" at bounding box center [199, 392] width 186 height 14
type input "**********"
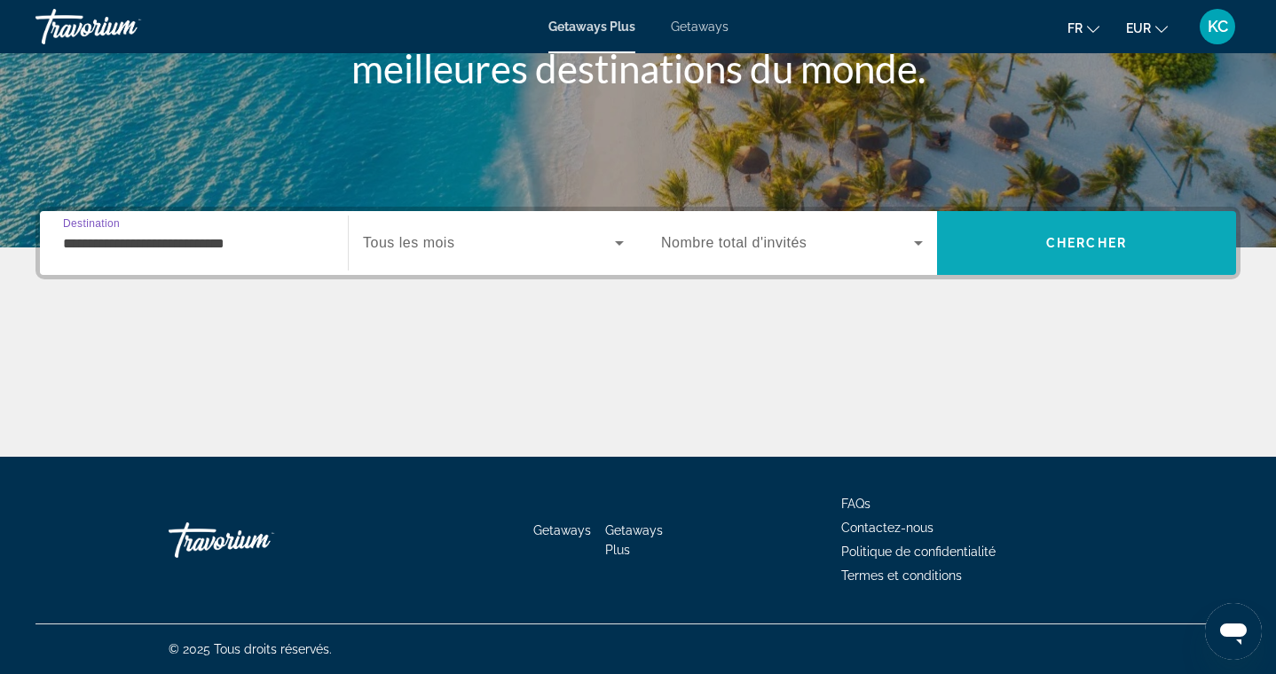
click at [1071, 249] on span "Chercher" at bounding box center [1086, 243] width 81 height 14
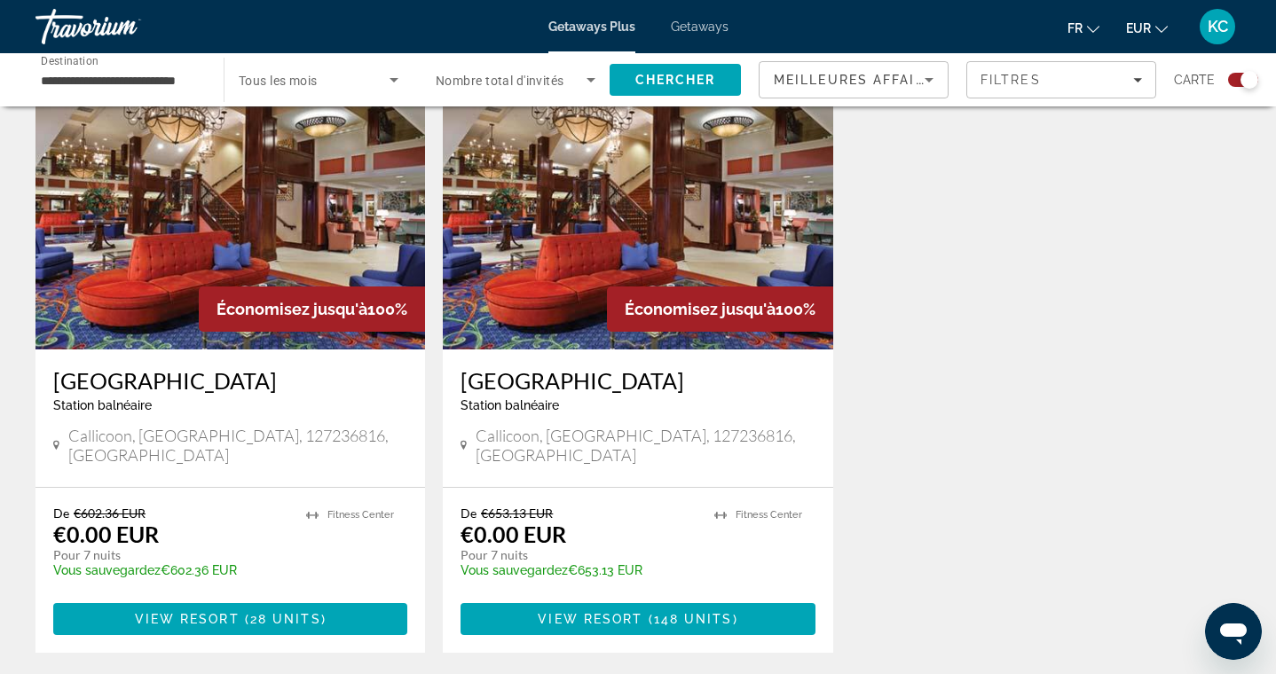
scroll to position [653, 0]
click at [136, 83] on input "**********" at bounding box center [121, 80] width 160 height 21
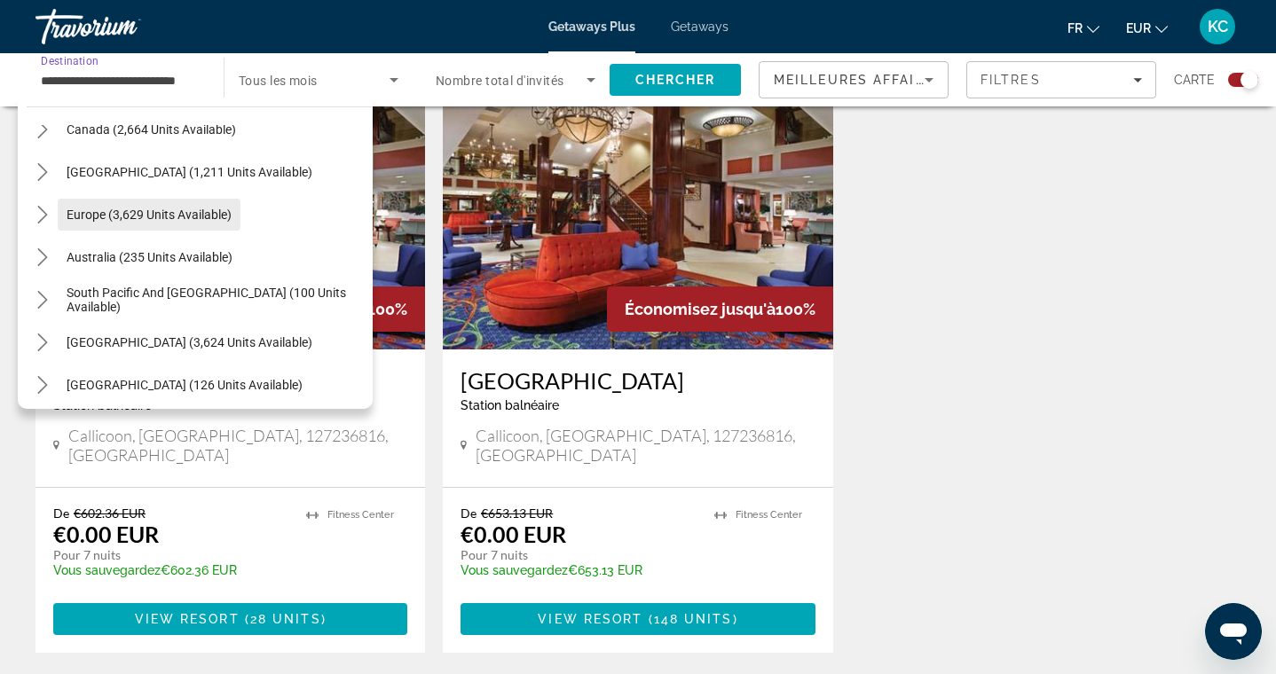
scroll to position [1904, 0]
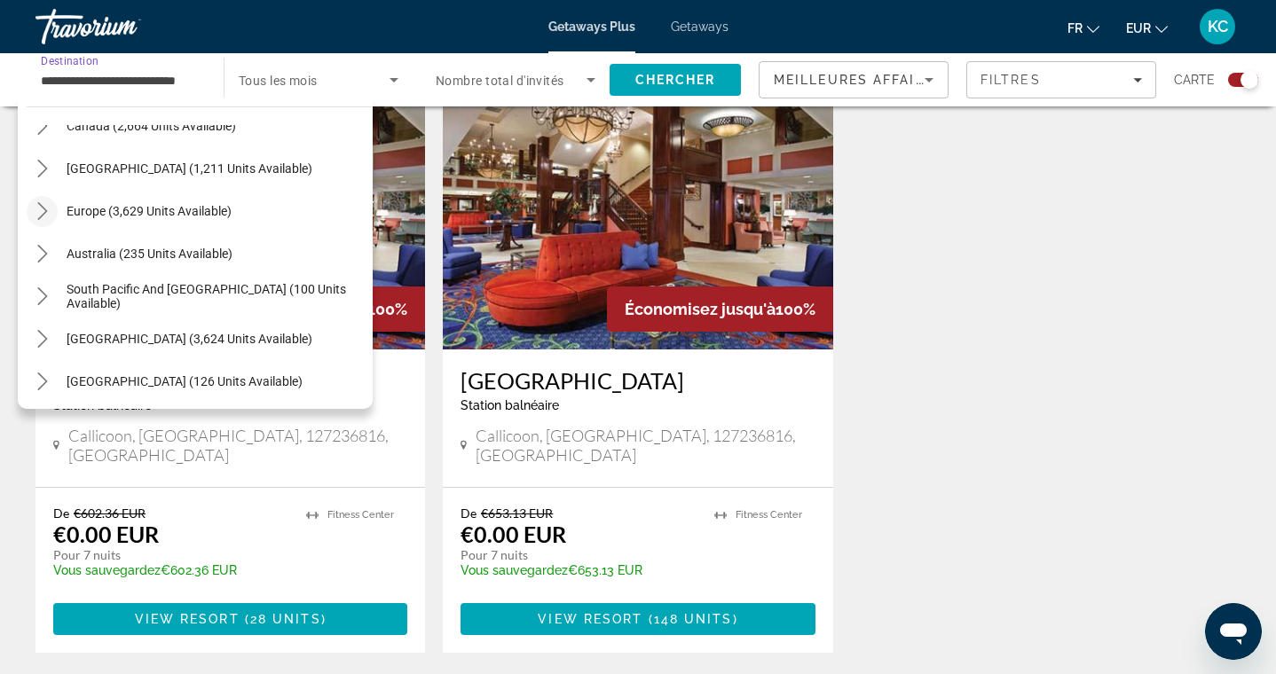
click at [43, 212] on icon "Toggle Europe (3,629 units available) submenu" at bounding box center [43, 211] width 18 height 18
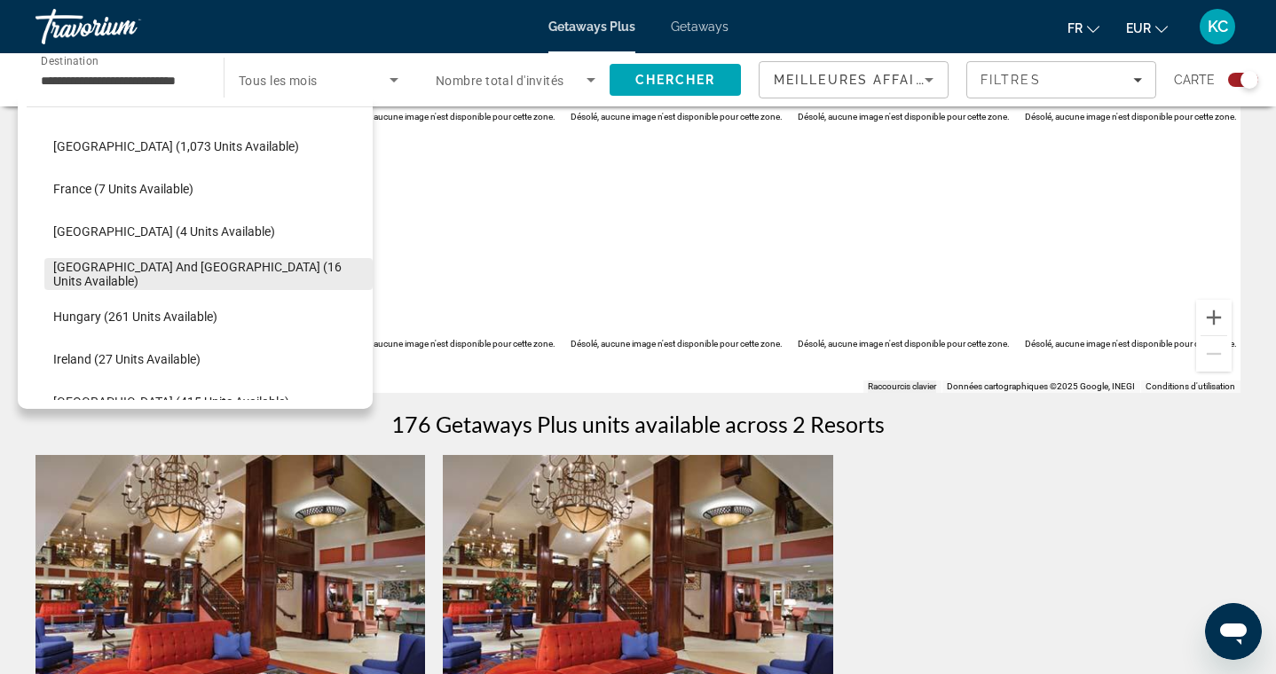
scroll to position [2141, 0]
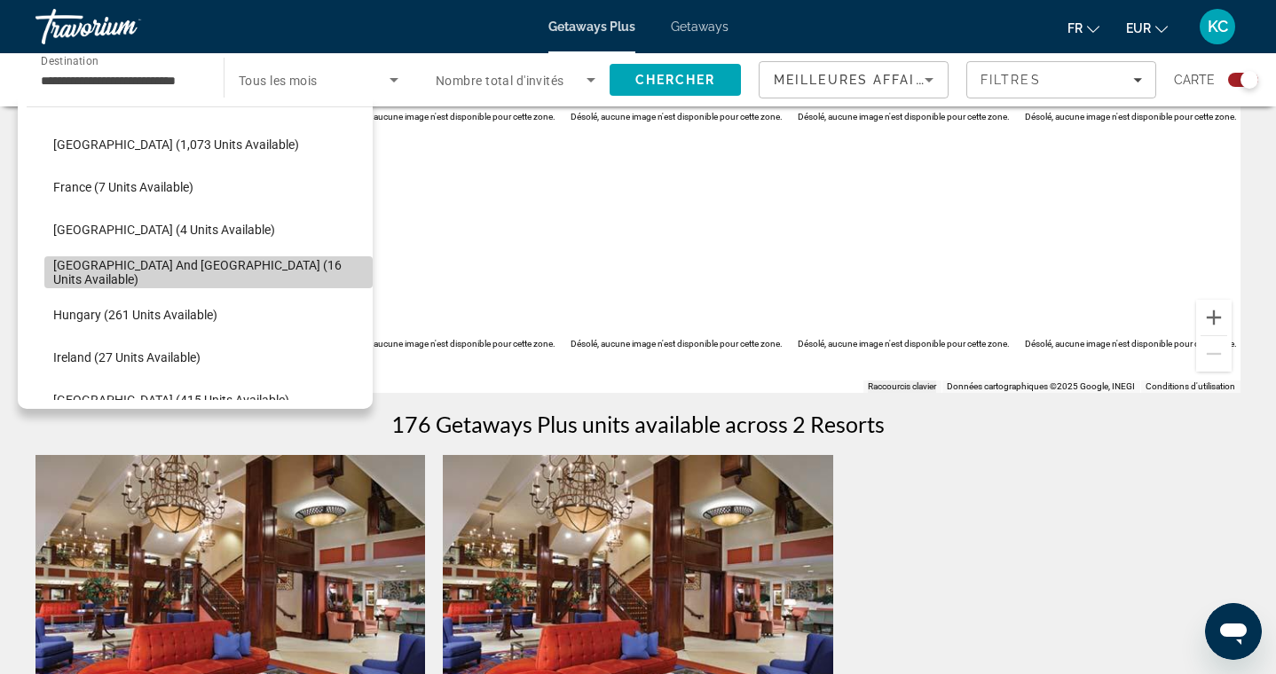
click at [133, 272] on span "Greece and Cyprus (16 units available)" at bounding box center [208, 272] width 311 height 28
type input "**********"
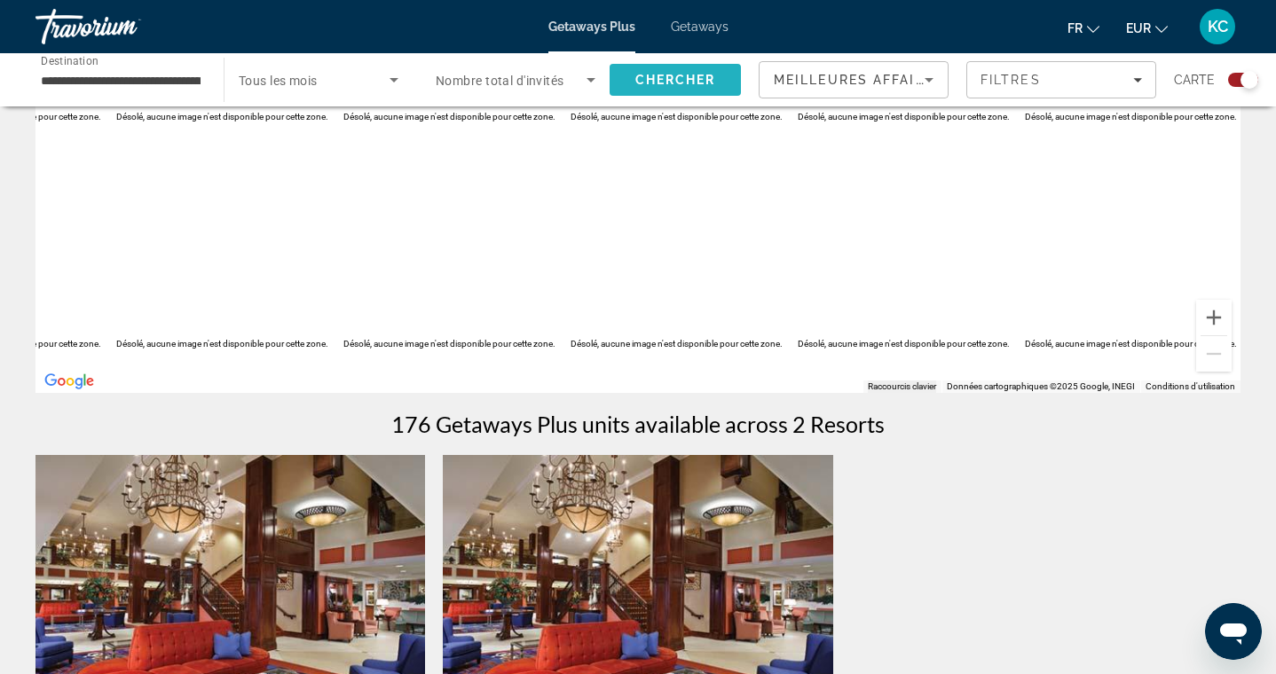
click at [637, 72] on span "Search" at bounding box center [675, 80] width 131 height 43
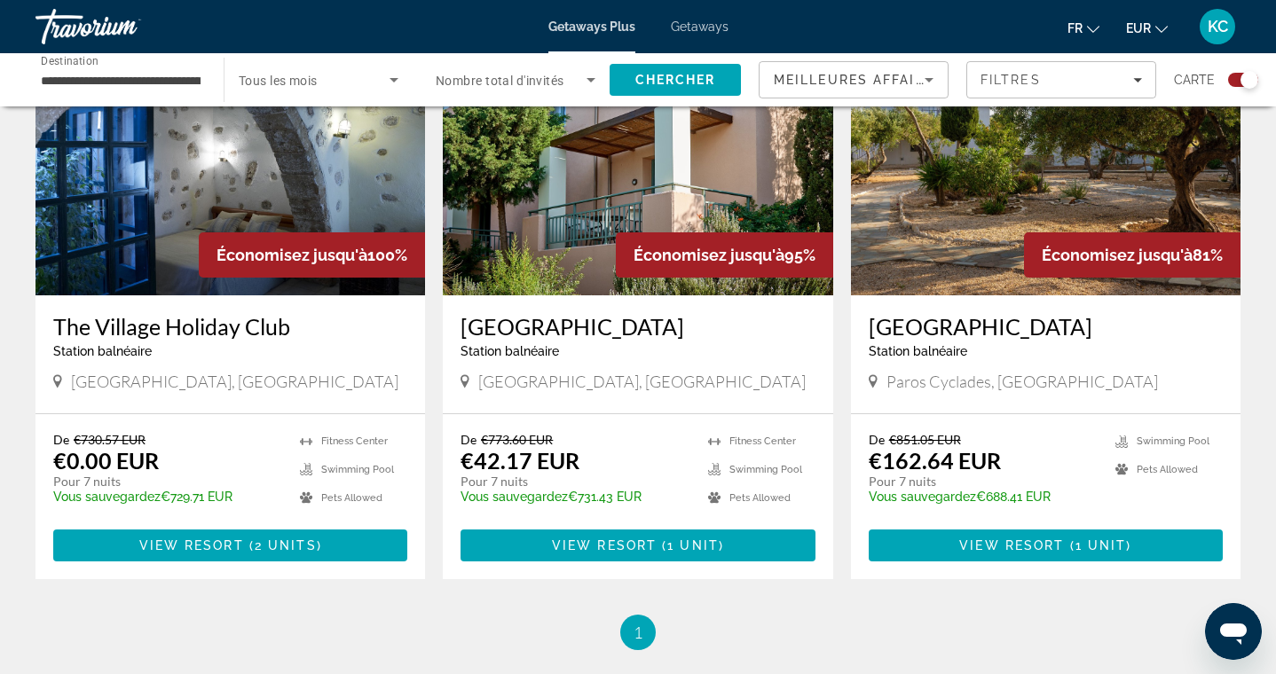
scroll to position [1338, 0]
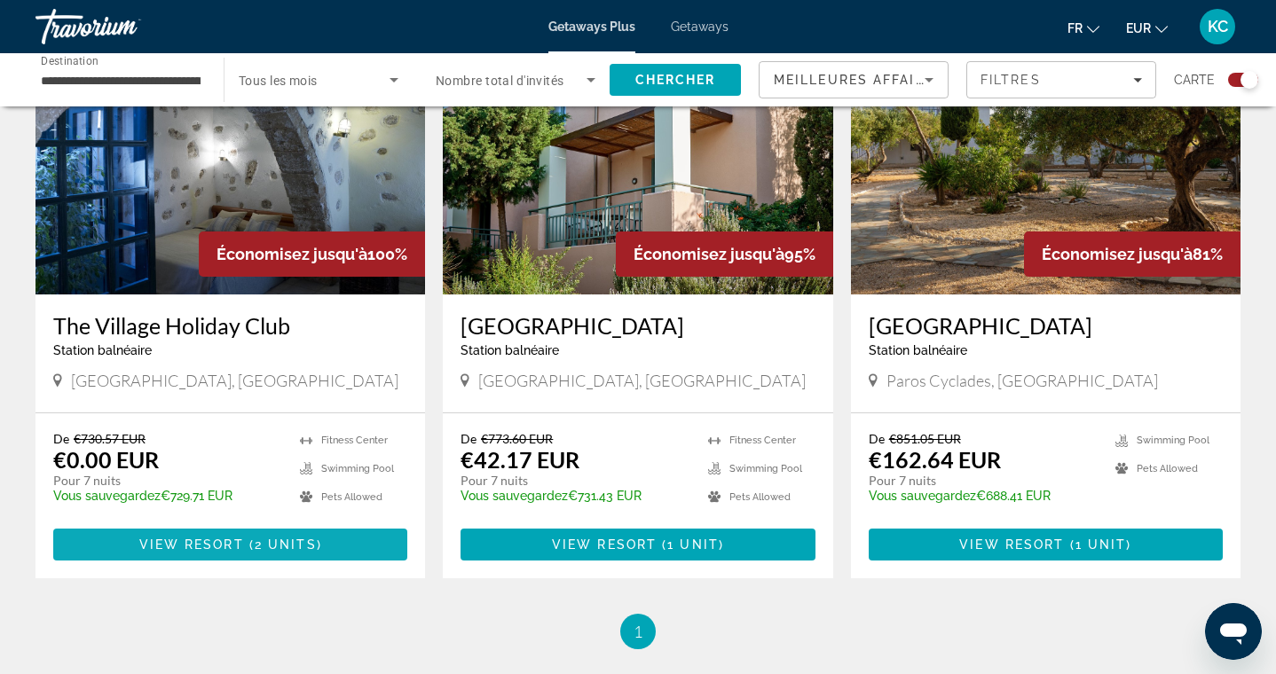
click at [342, 524] on span "Main content" at bounding box center [230, 545] width 354 height 43
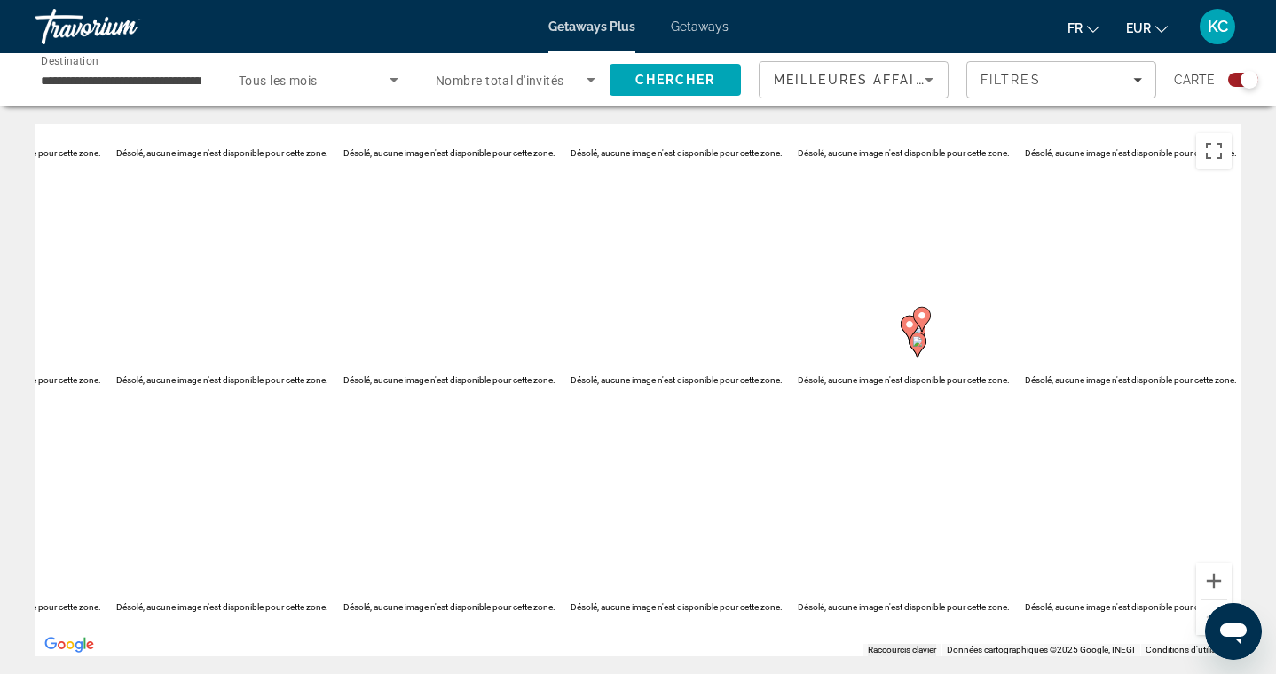
click at [129, 89] on input "**********" at bounding box center [121, 80] width 160 height 21
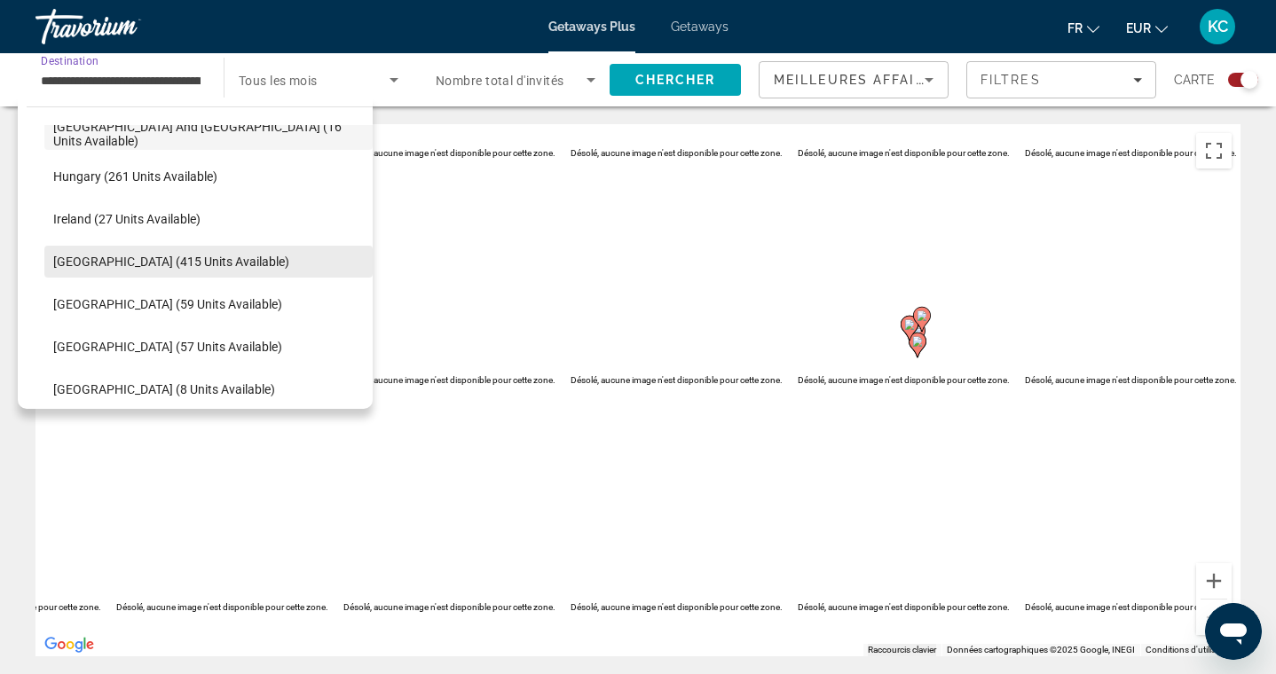
scroll to position [535, 0]
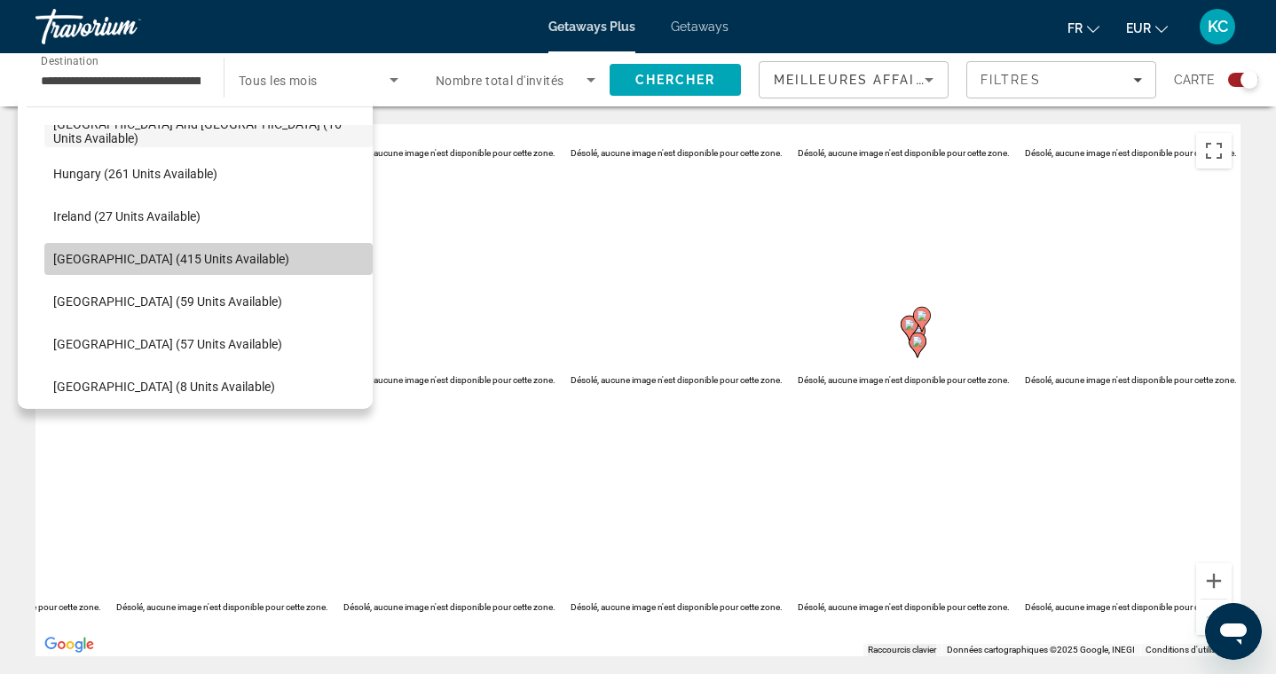
click at [153, 261] on span "Italy (415 units available)" at bounding box center [171, 259] width 236 height 14
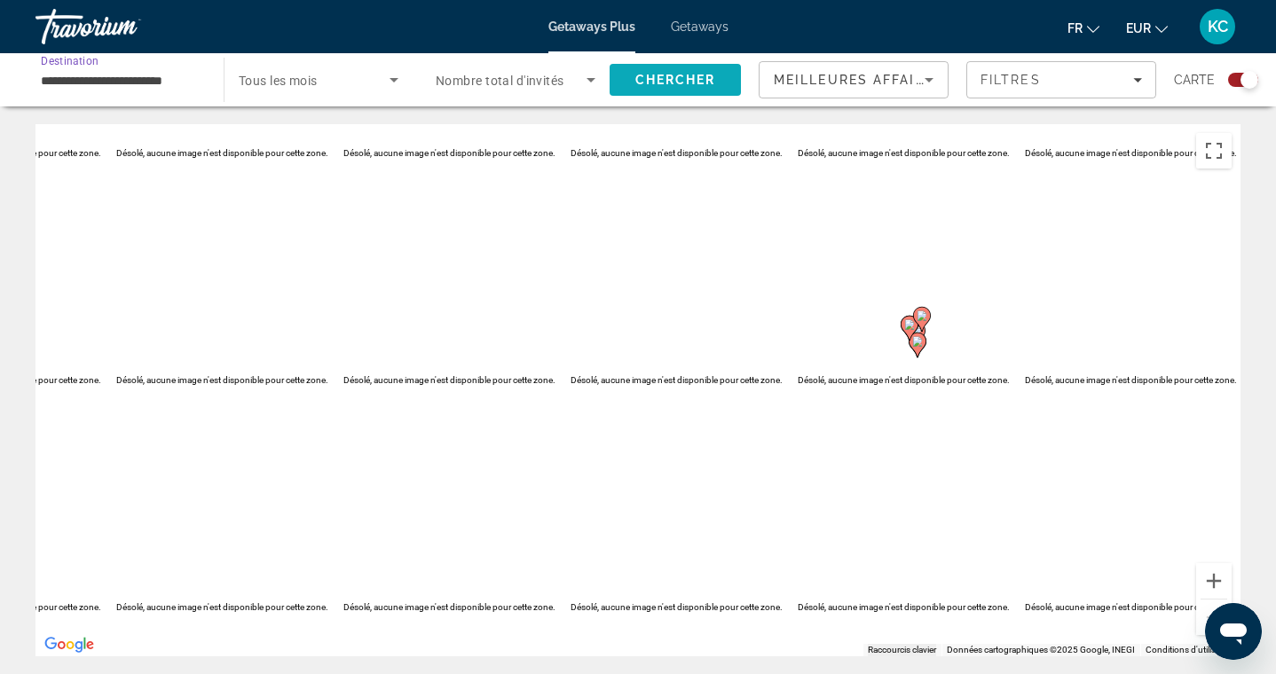
click at [672, 66] on span "Search" at bounding box center [675, 80] width 131 height 43
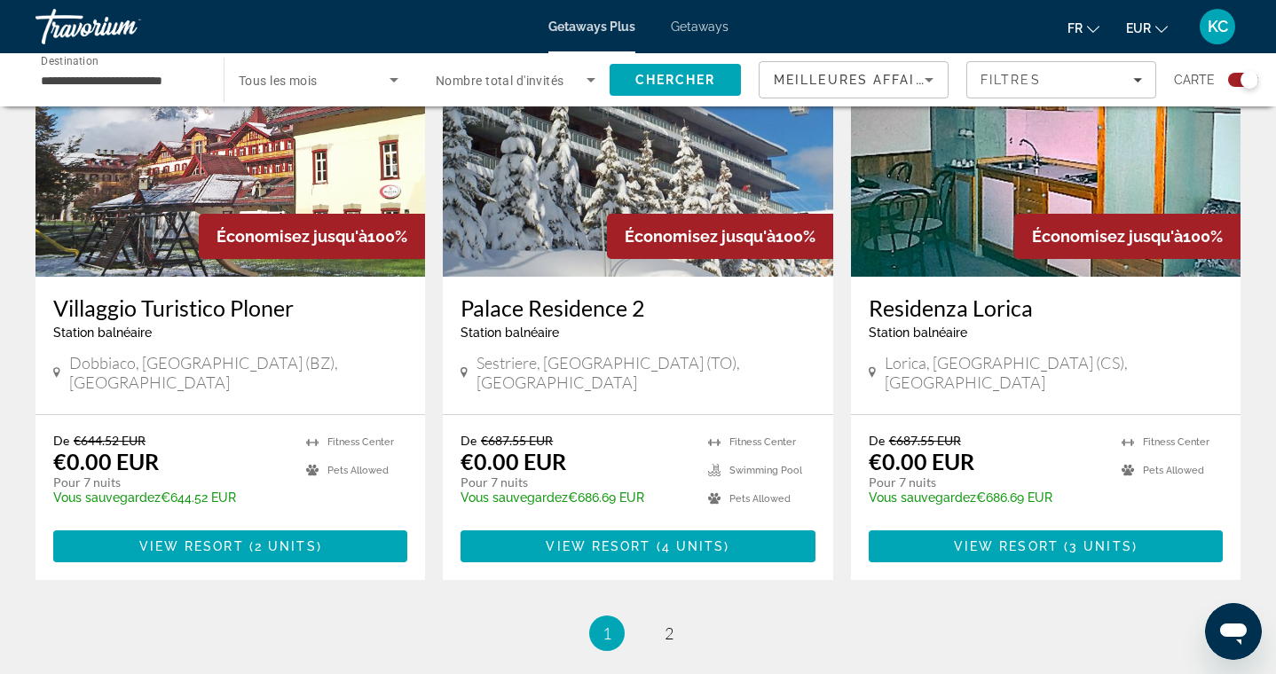
scroll to position [2669, 0]
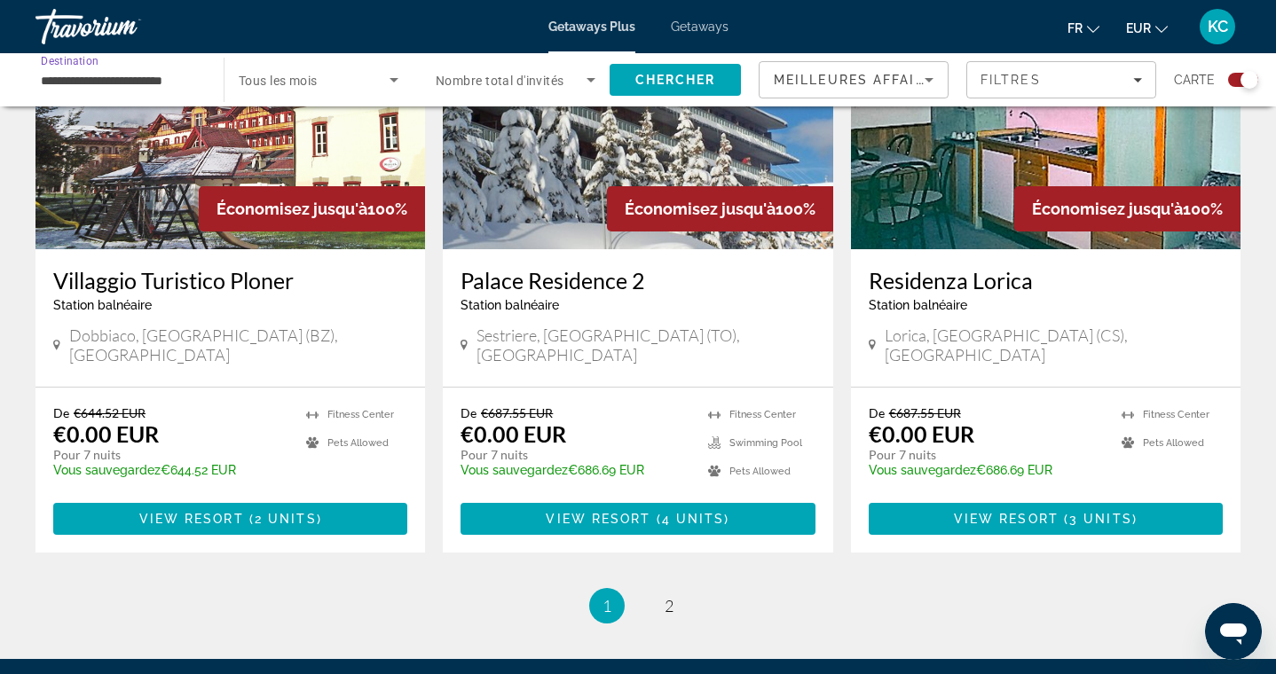
click at [169, 80] on input "**********" at bounding box center [121, 80] width 160 height 21
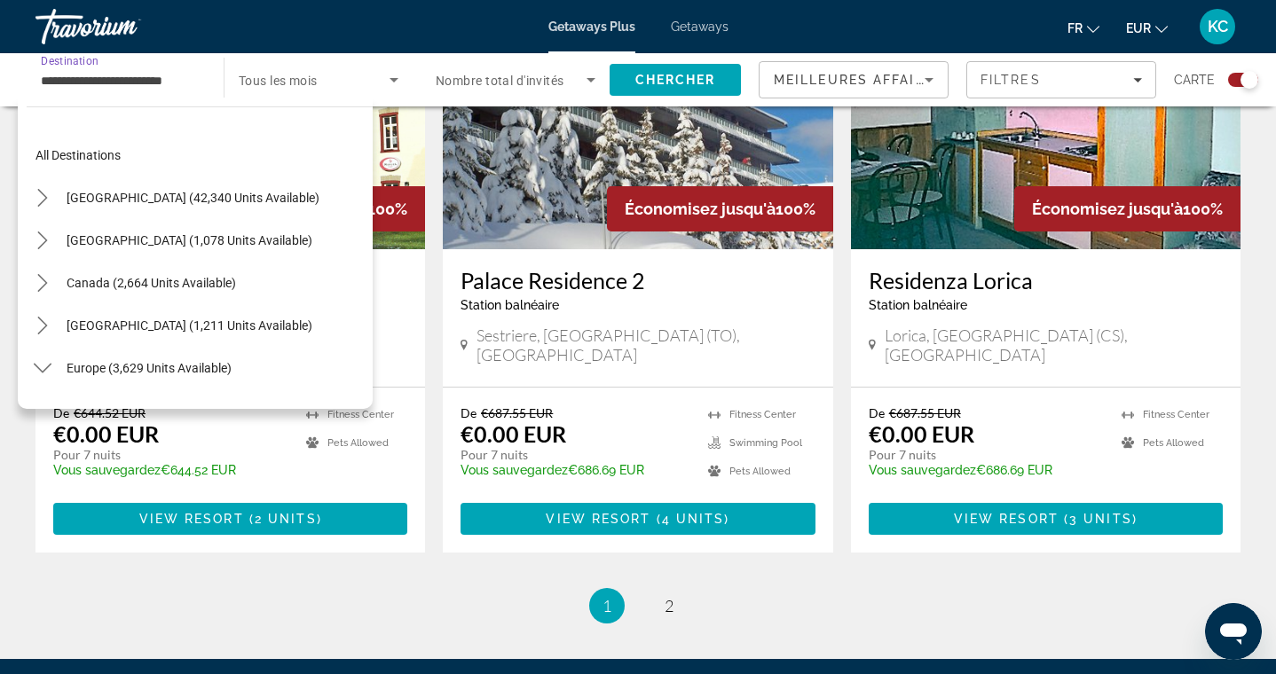
scroll to position [532, 0]
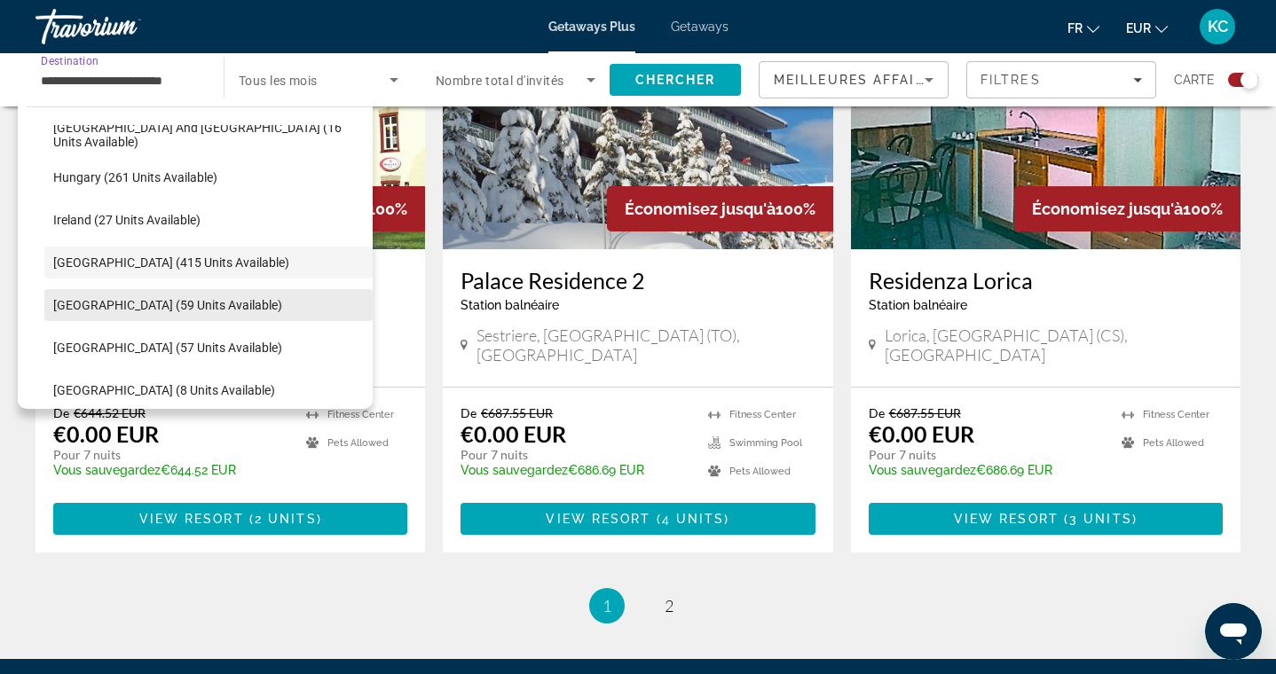
click at [133, 285] on span "Select destination: Portugal (59 units available)" at bounding box center [208, 305] width 328 height 43
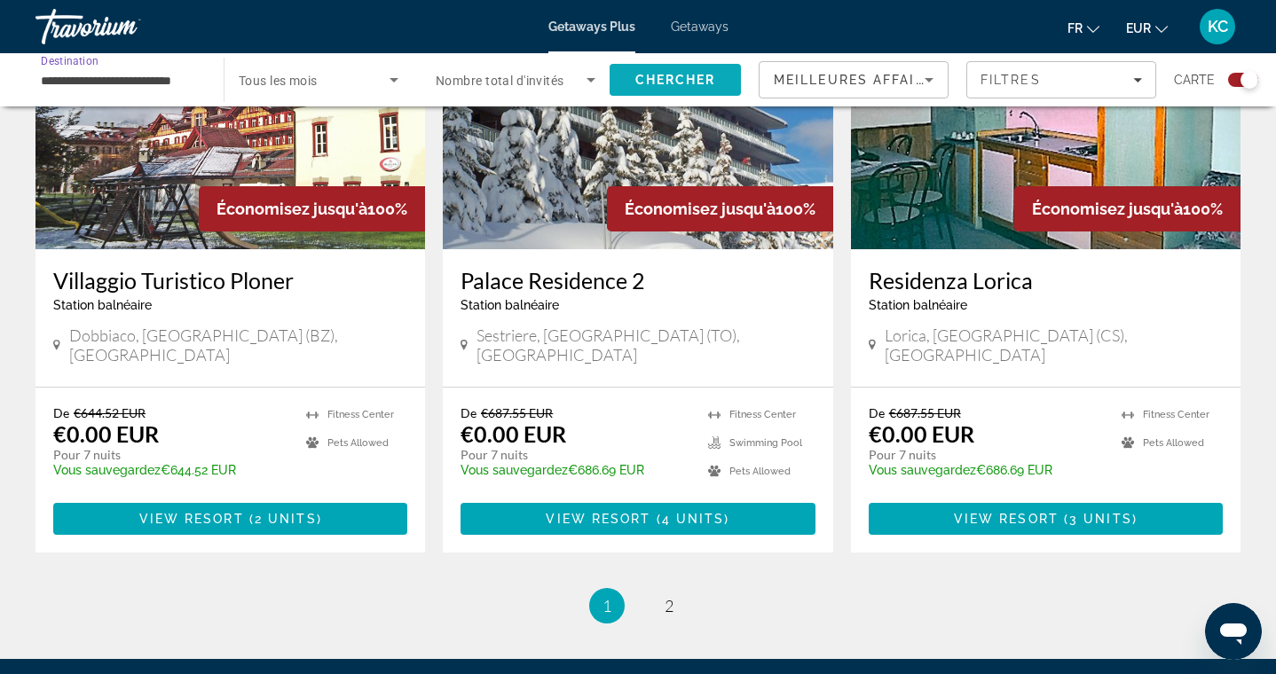
click at [644, 86] on span "Chercher" at bounding box center [675, 80] width 81 height 14
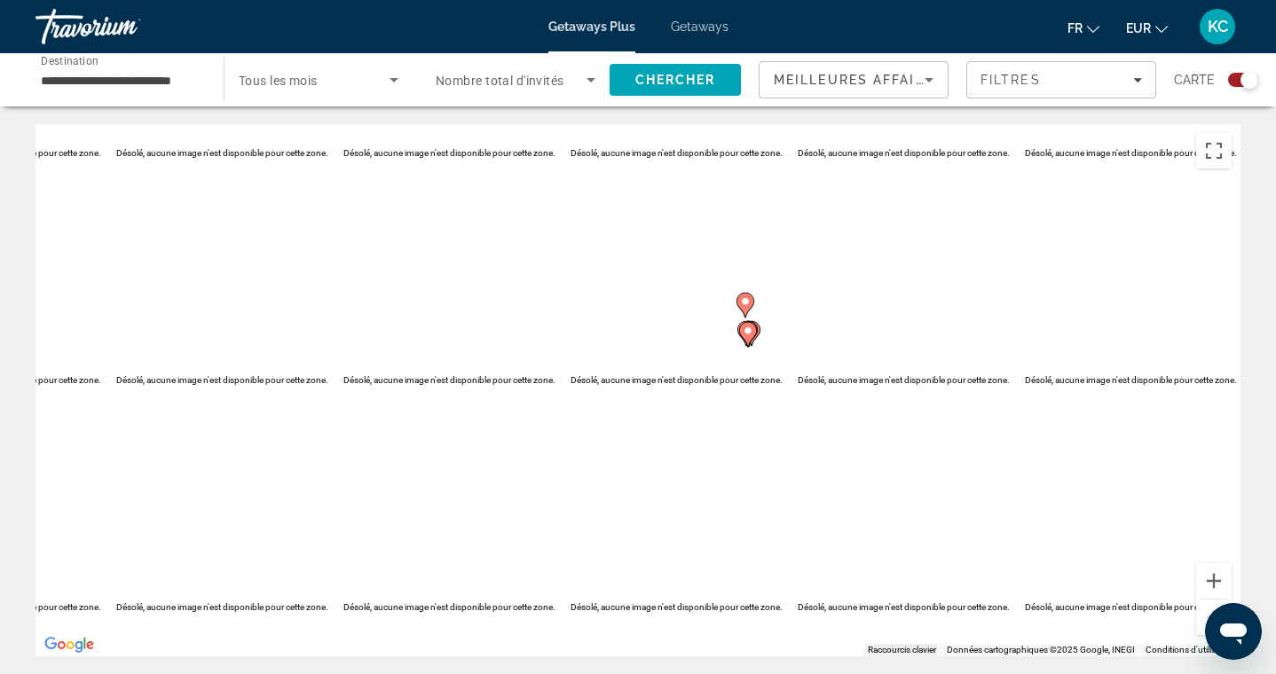
click at [150, 82] on input "**********" at bounding box center [121, 80] width 160 height 21
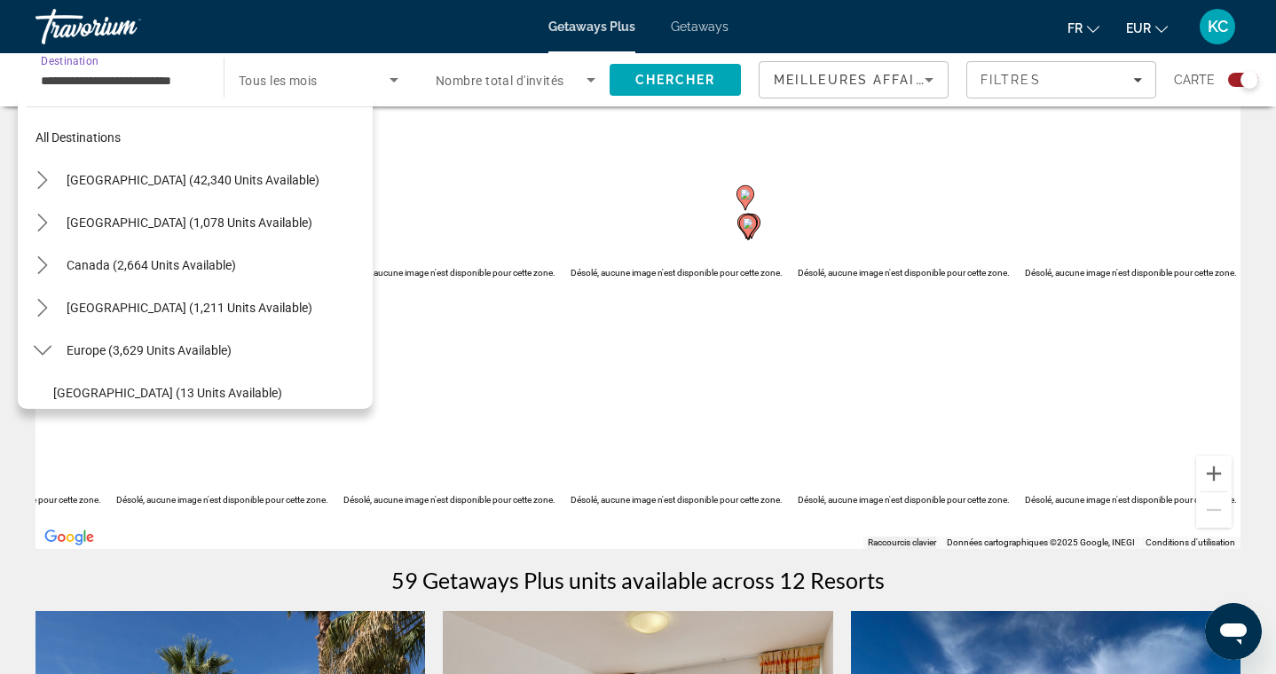
scroll to position [19, 0]
click at [41, 350] on icon "Toggle Europe (3,629 units available) submenu" at bounding box center [43, 350] width 18 height 18
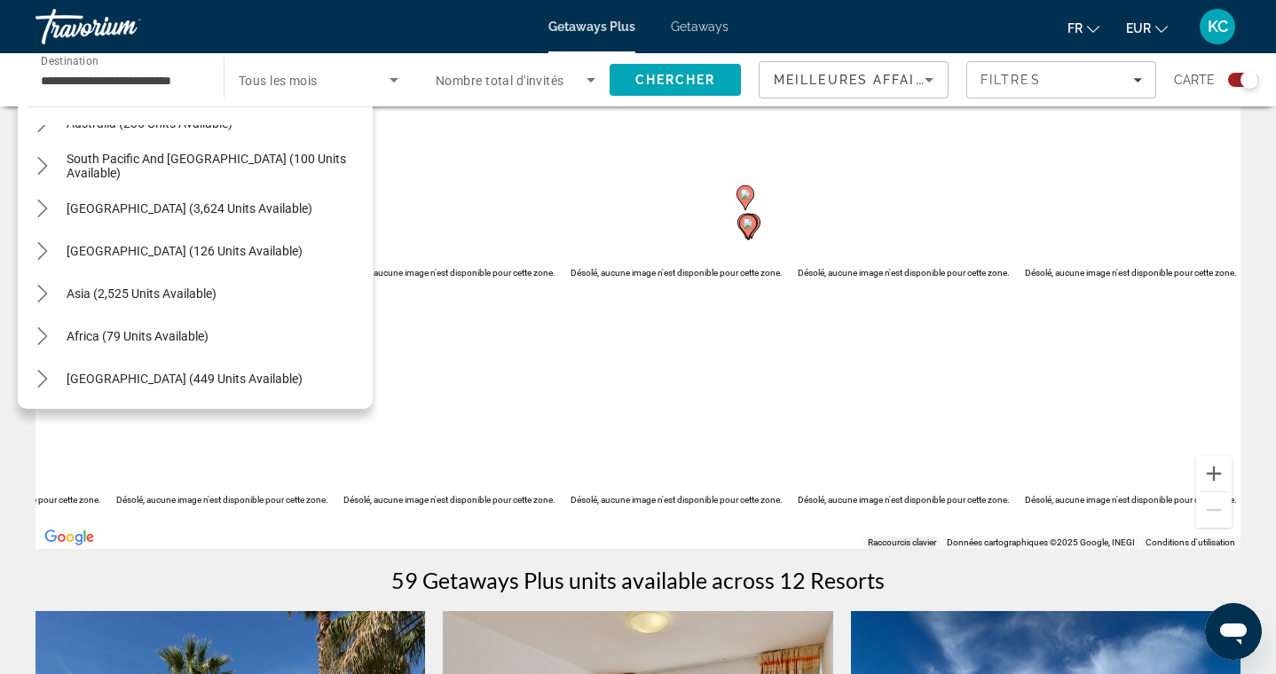
scroll to position [288, 0]
click at [45, 334] on icon "Toggle Africa (79 units available) submenu" at bounding box center [43, 336] width 18 height 18
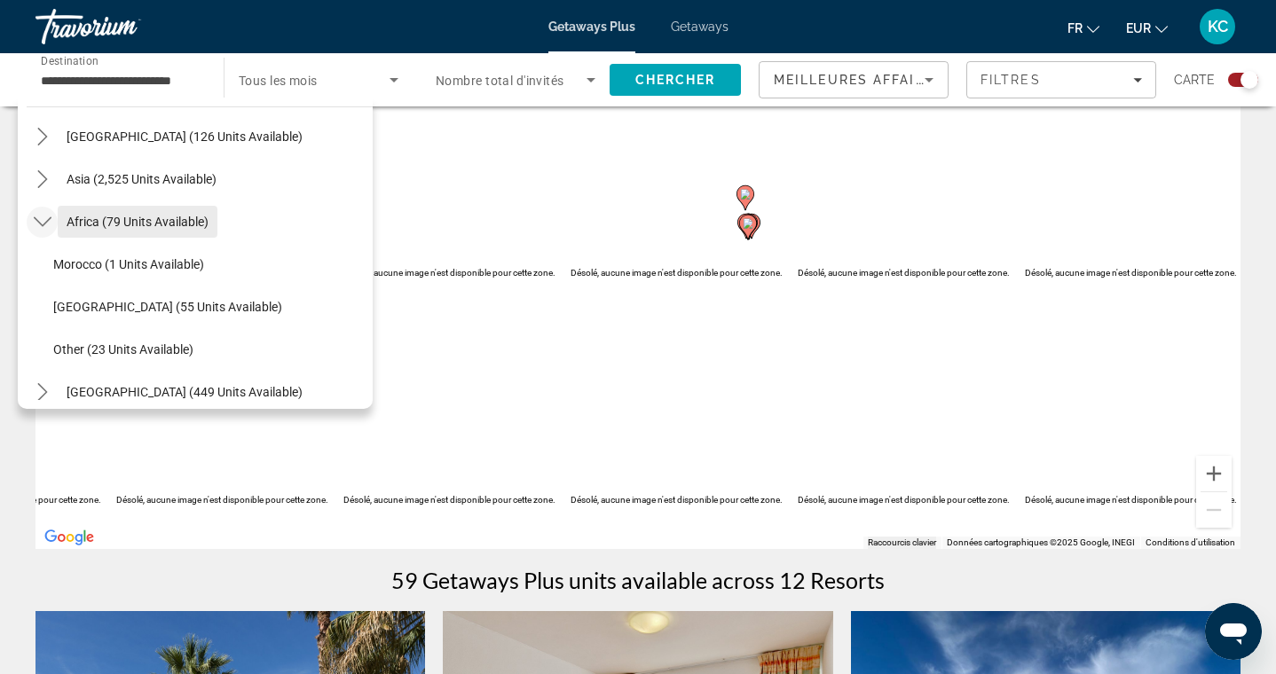
scroll to position [411, 0]
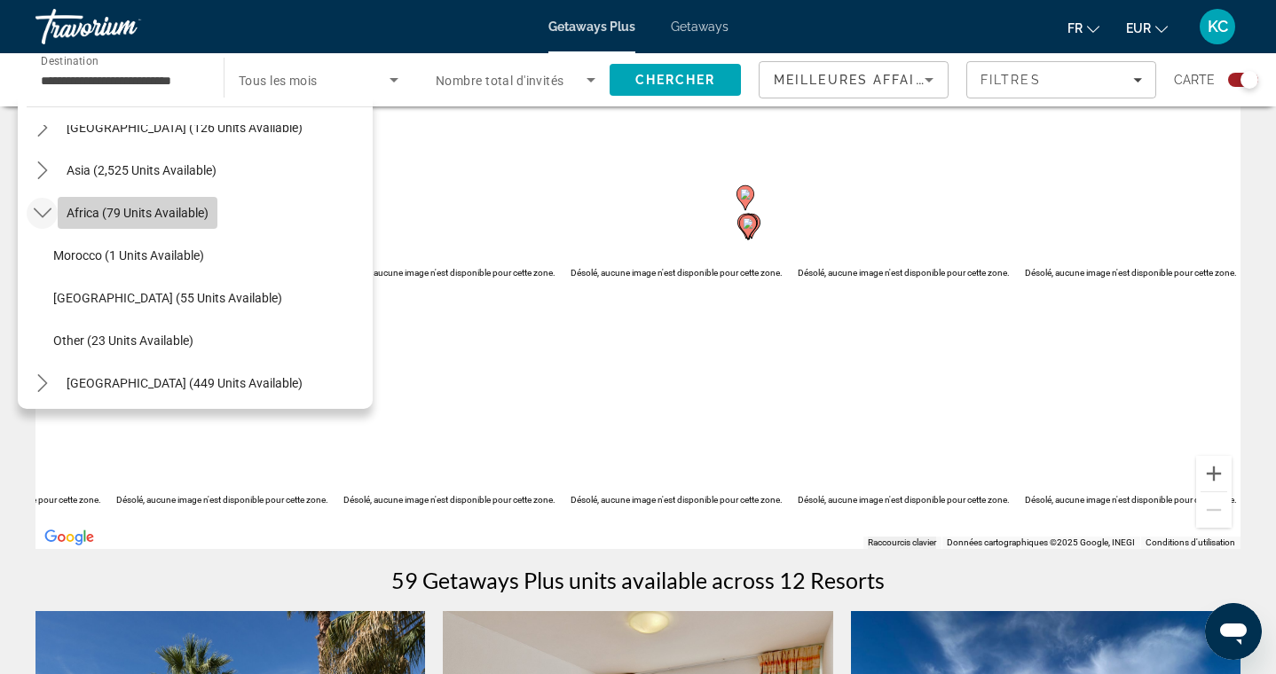
click at [114, 217] on span "Africa (79 units available)" at bounding box center [138, 213] width 142 height 14
type input "**********"
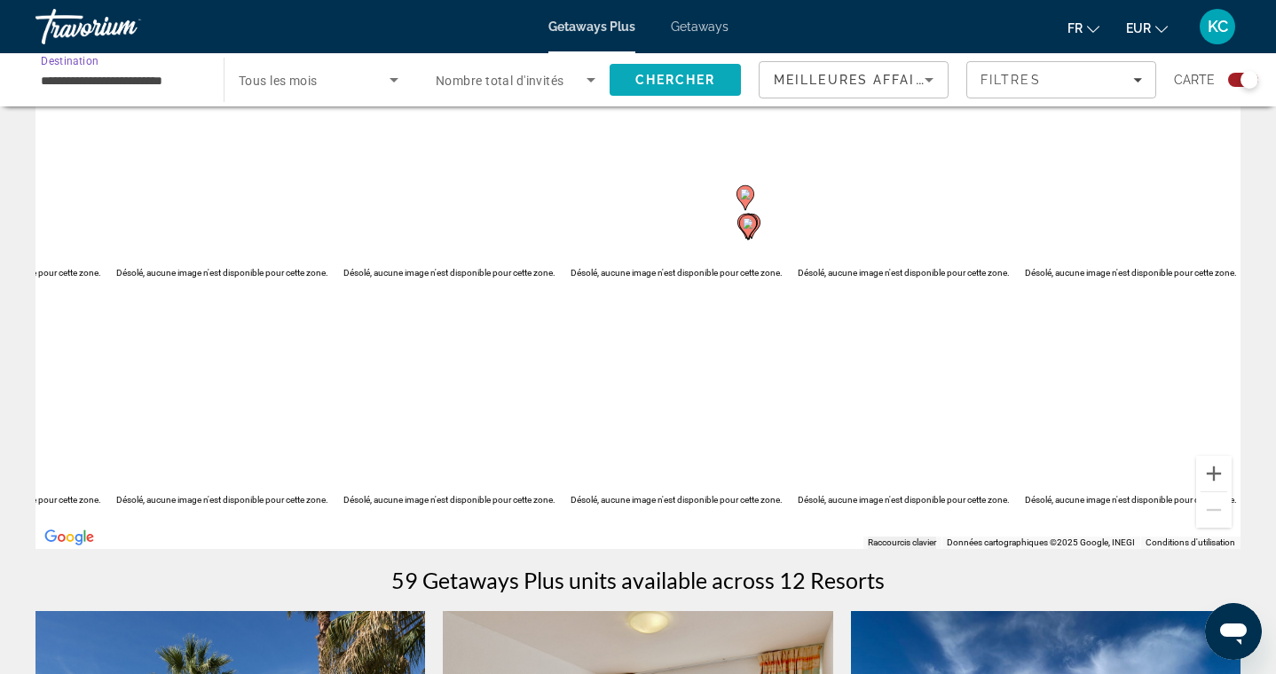
click at [660, 84] on span "Chercher" at bounding box center [675, 80] width 81 height 14
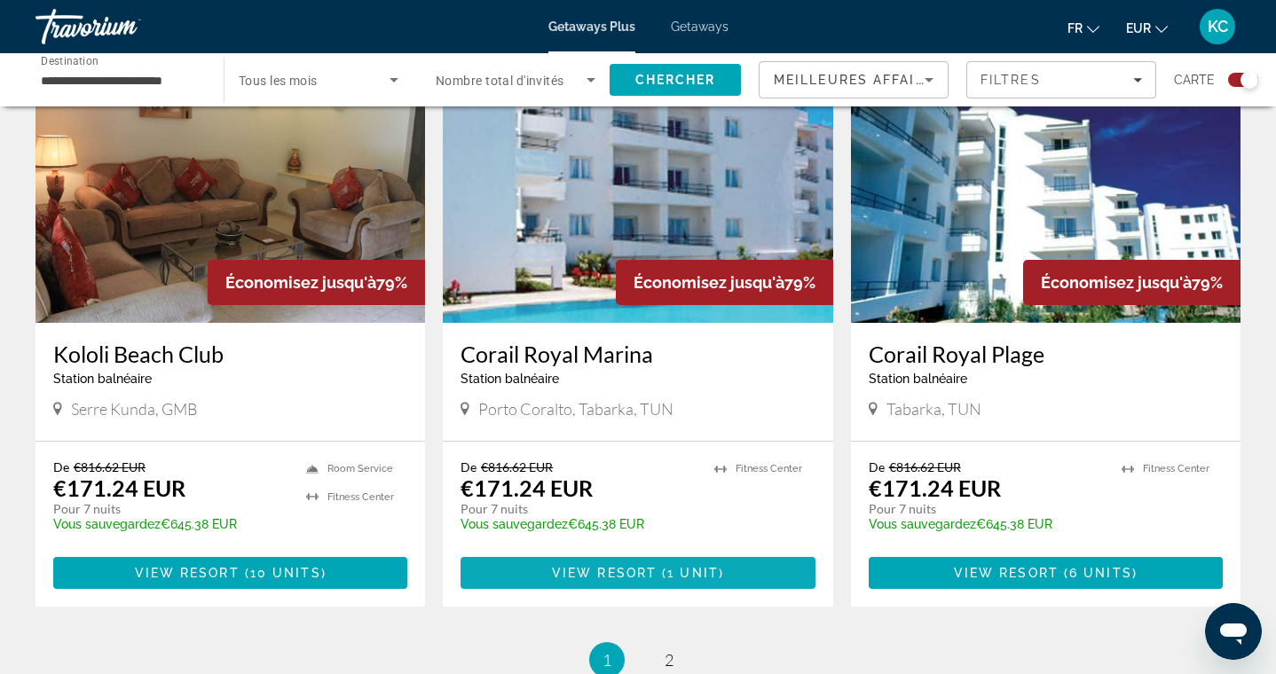
scroll to position [2528, 0]
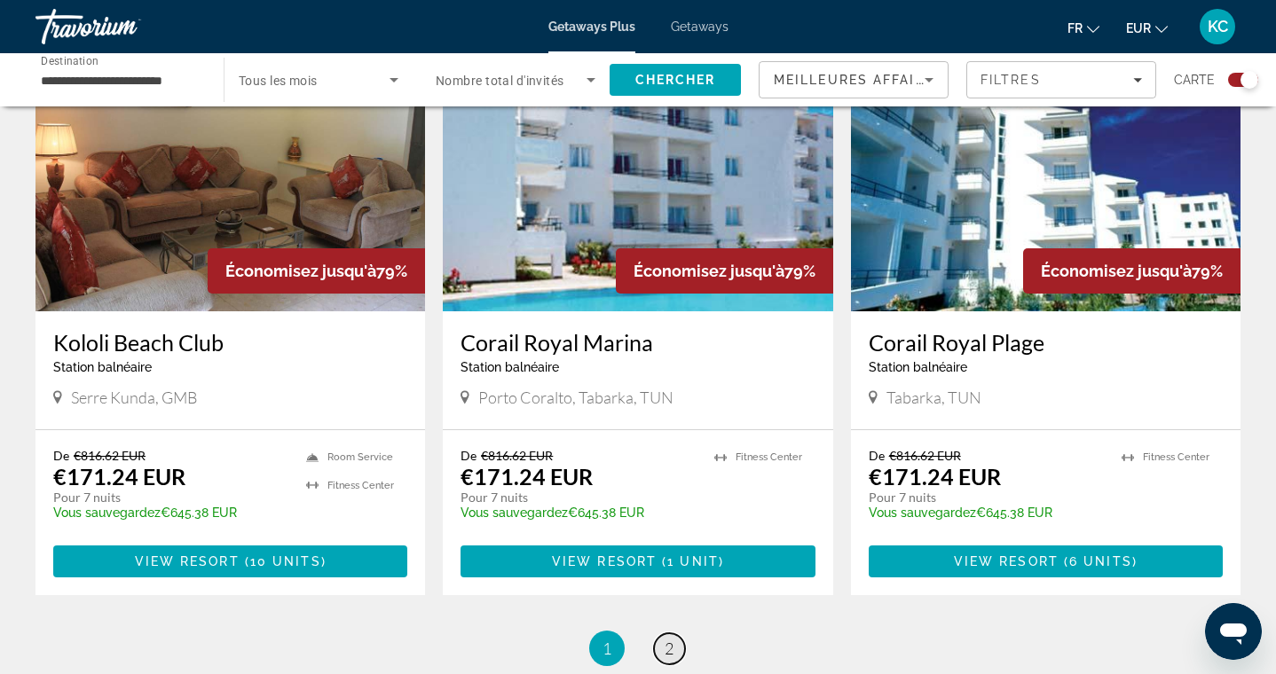
click at [668, 639] on span "2" at bounding box center [669, 649] width 9 height 20
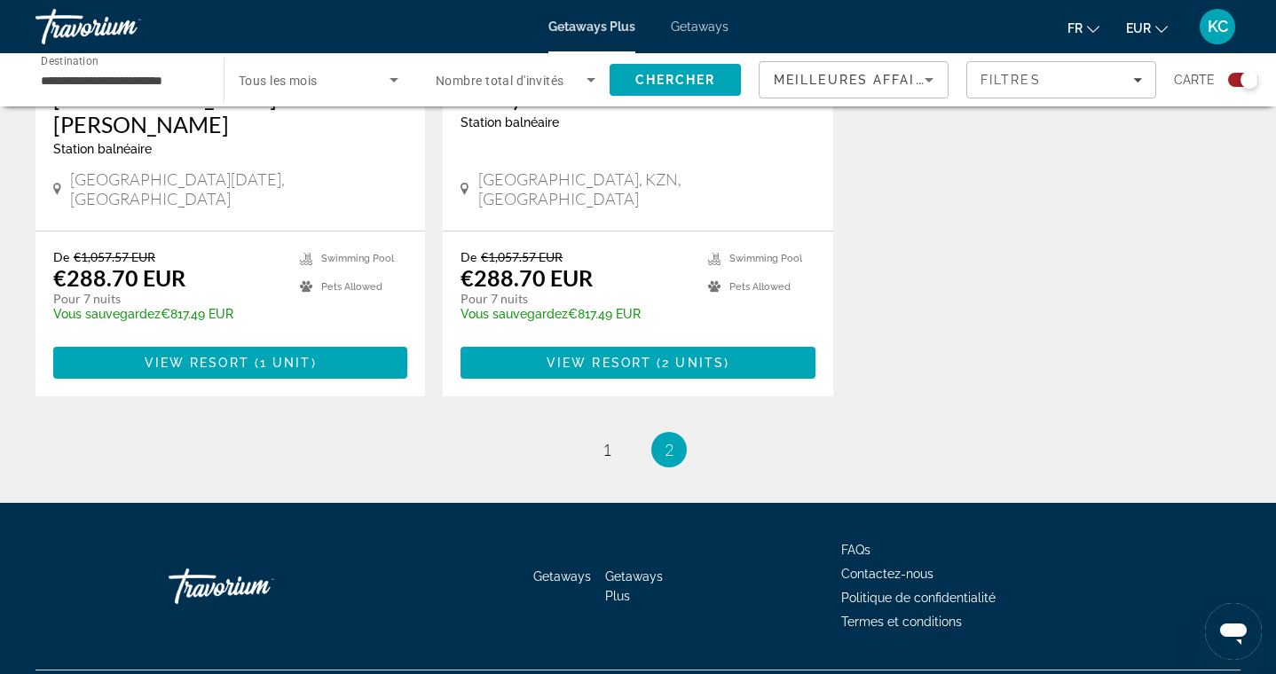
scroll to position [937, 0]
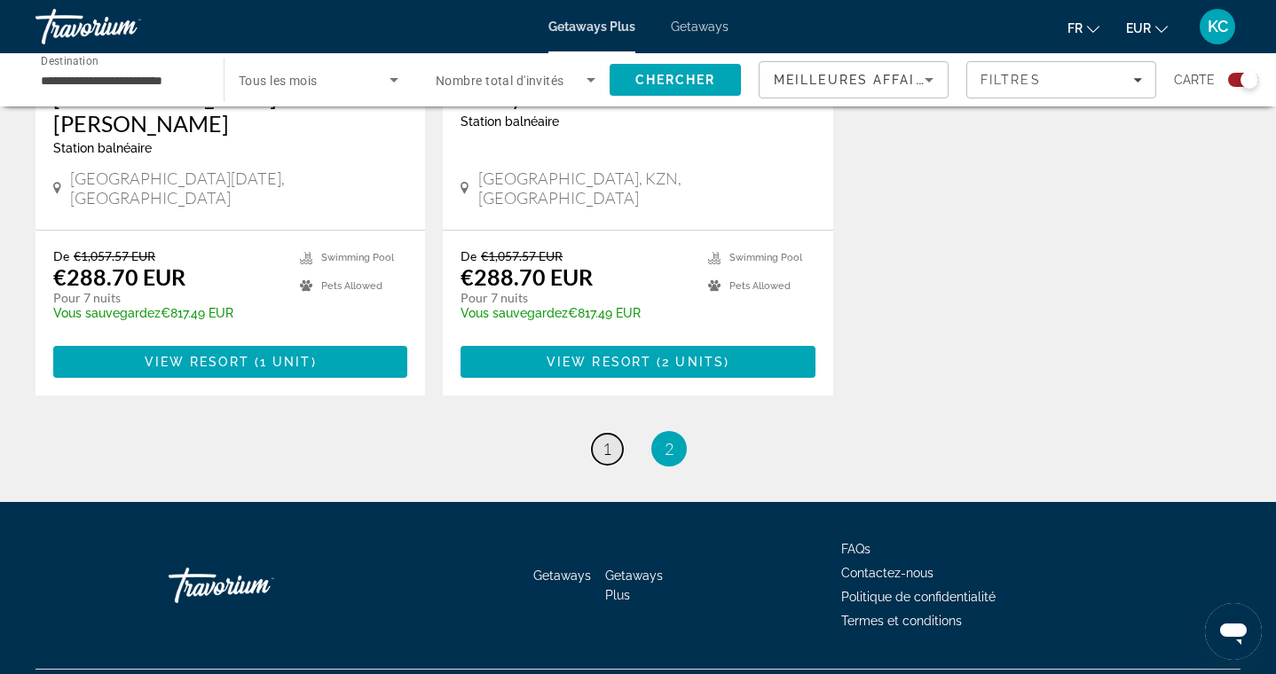
click at [597, 434] on link "page 1" at bounding box center [607, 449] width 31 height 31
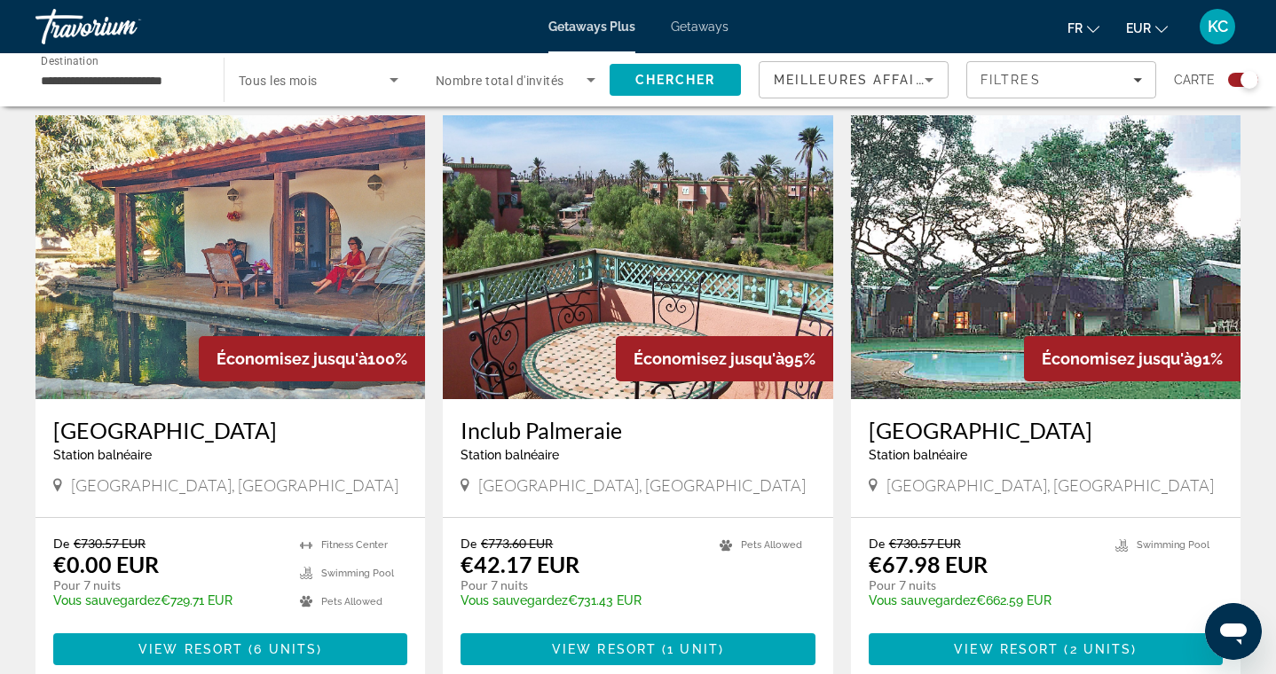
scroll to position [610, 0]
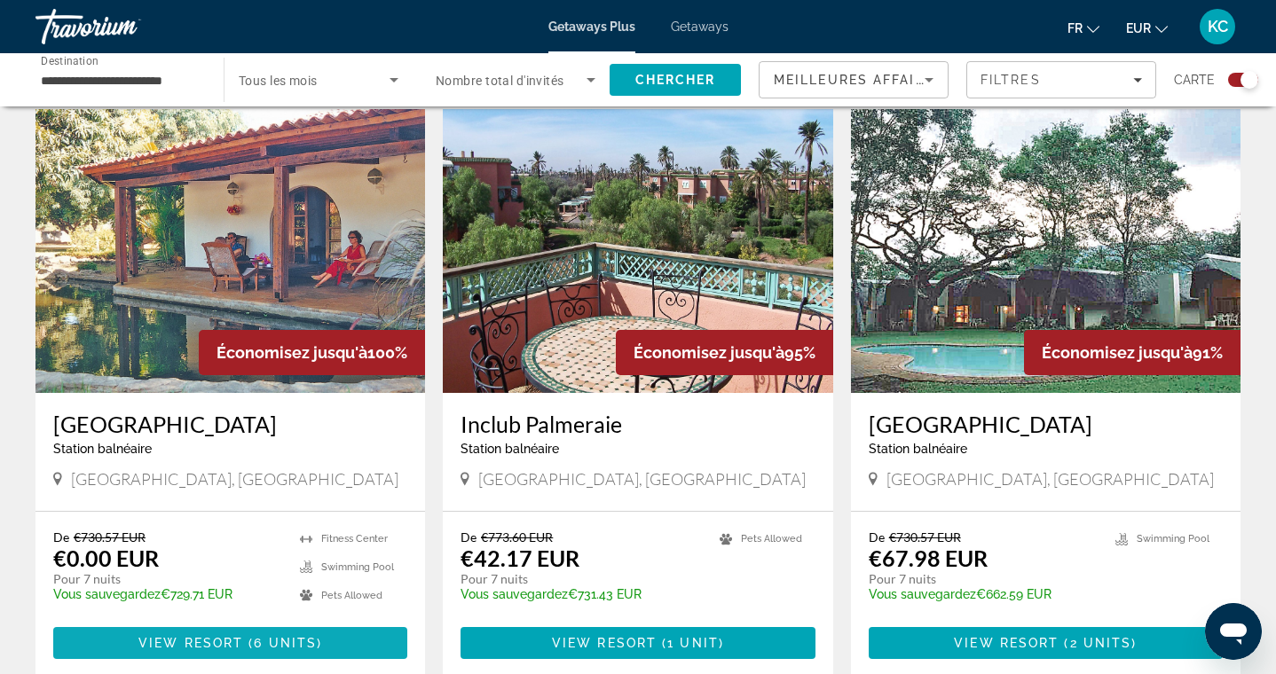
click at [256, 638] on span "6 units" at bounding box center [285, 643] width 63 height 14
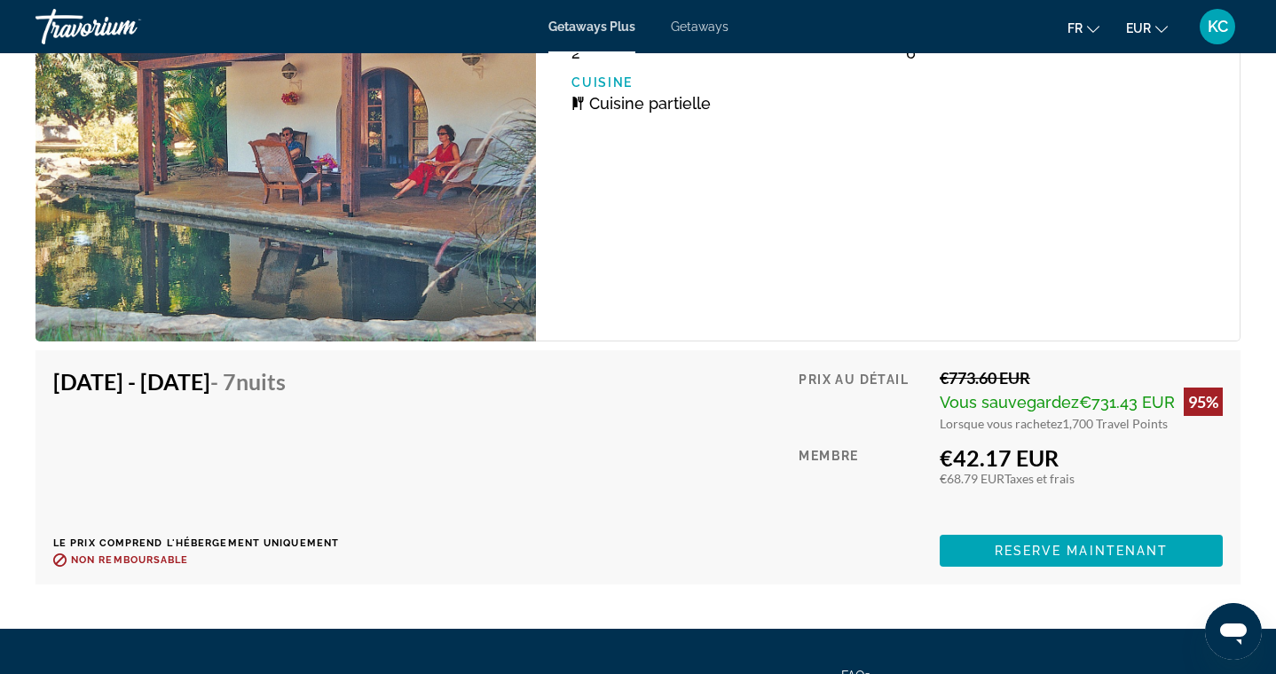
scroll to position [4309, 0]
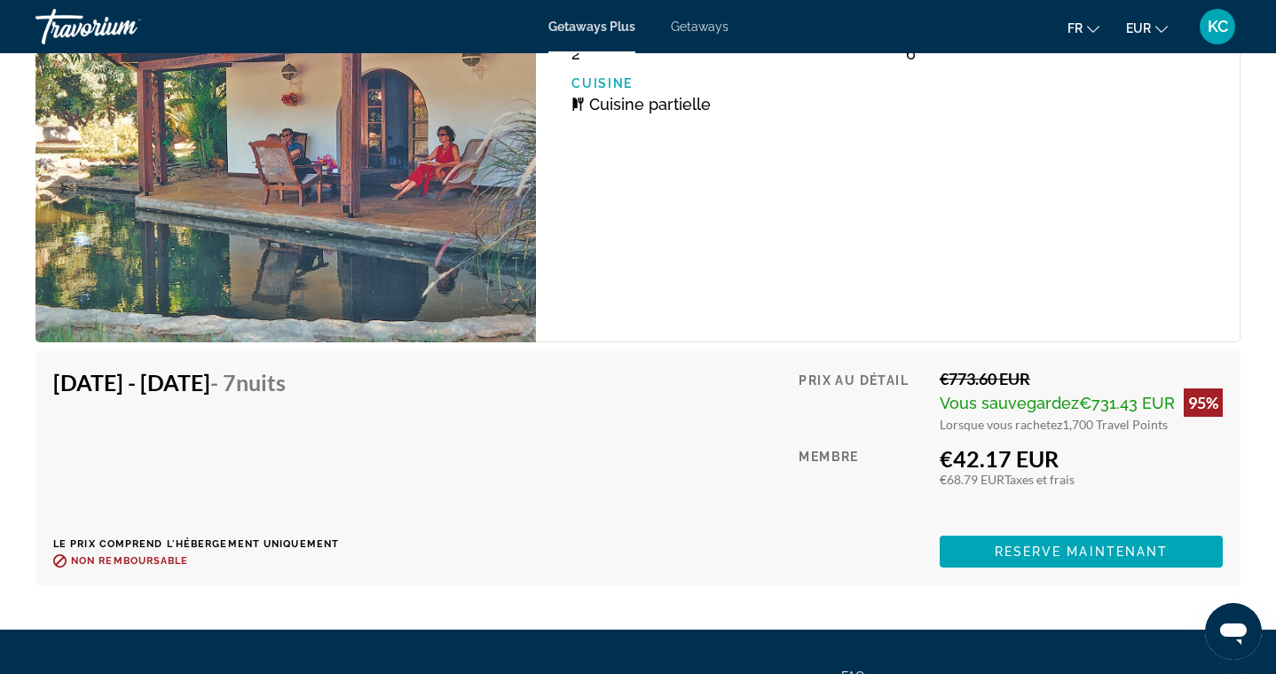
click at [705, 29] on span "Getaways" at bounding box center [700, 27] width 58 height 14
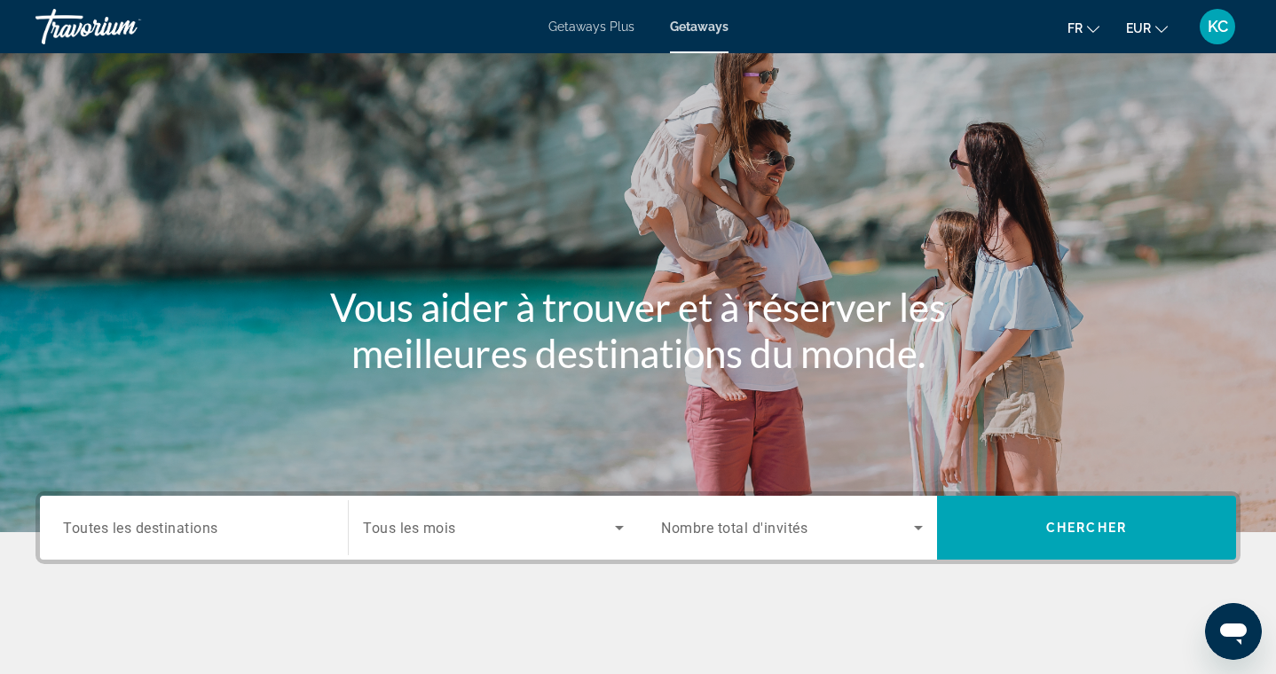
click at [203, 532] on span "Toutes les destinations" at bounding box center [140, 527] width 155 height 17
click at [203, 532] on input "Destination Toutes les destinations" at bounding box center [194, 528] width 262 height 21
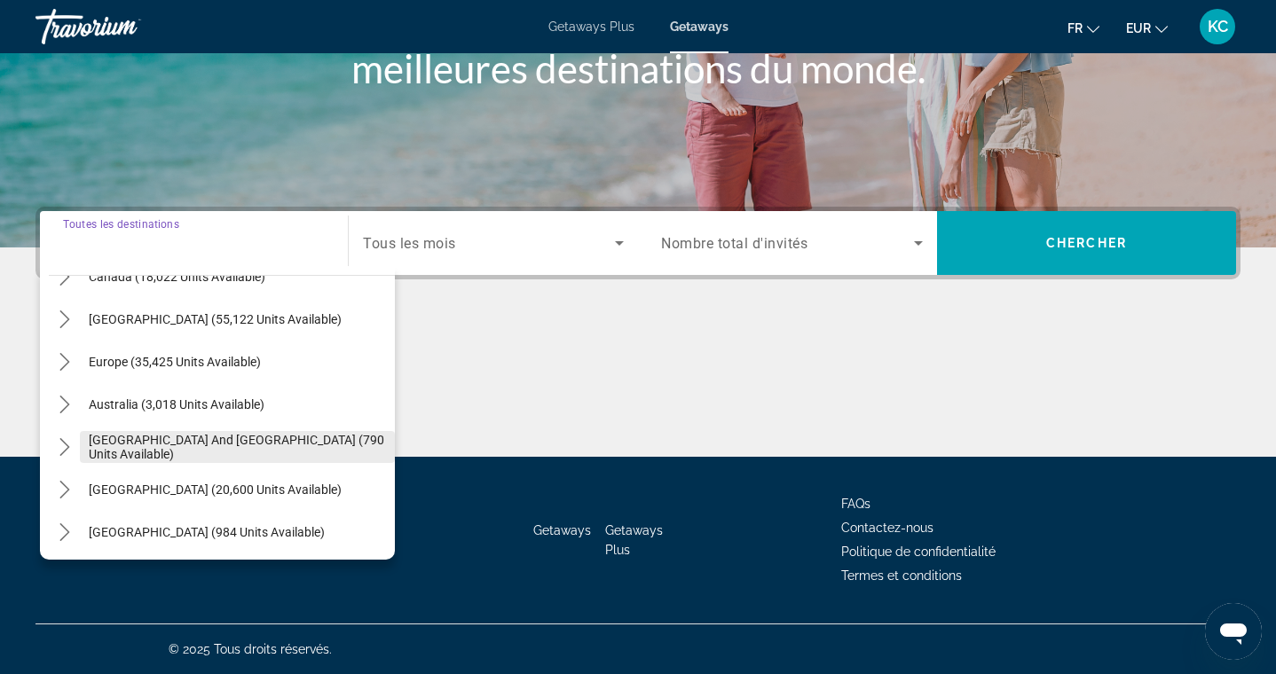
scroll to position [188, 0]
